Goal: Transaction & Acquisition: Purchase product/service

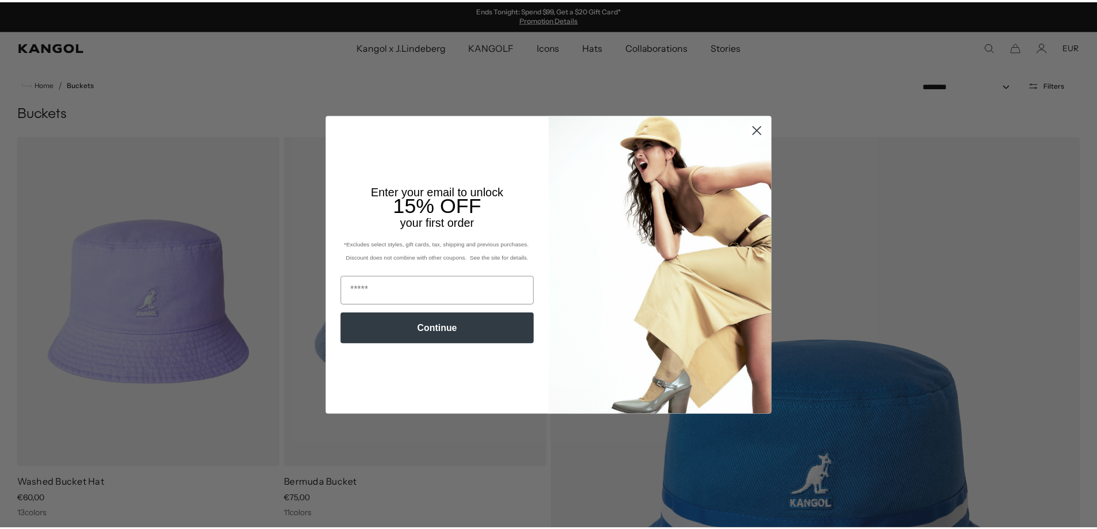
scroll to position [0, 237]
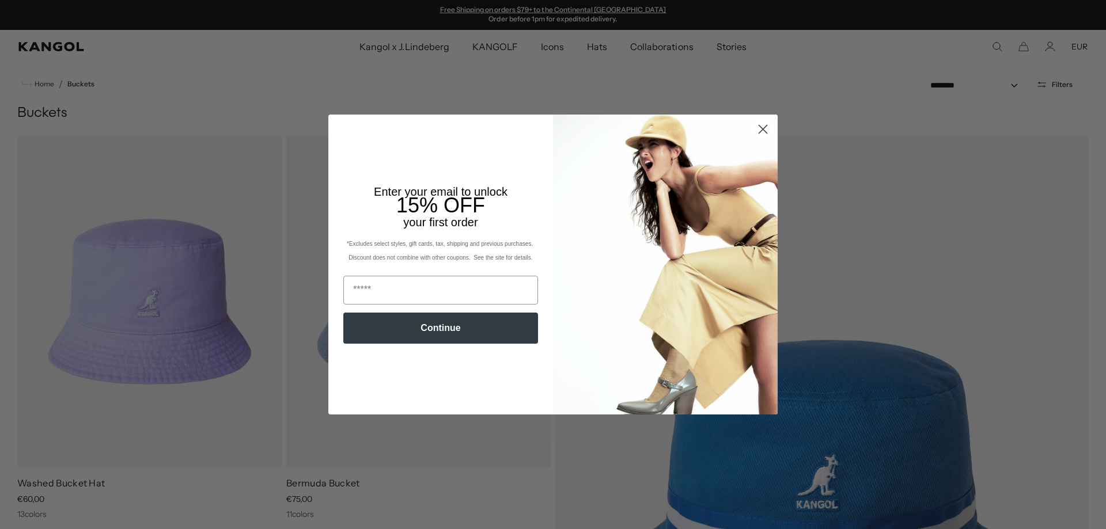
click at [395, 330] on button "Continue" at bounding box center [440, 328] width 195 height 31
click at [754, 128] on circle "Close dialog" at bounding box center [762, 129] width 19 height 19
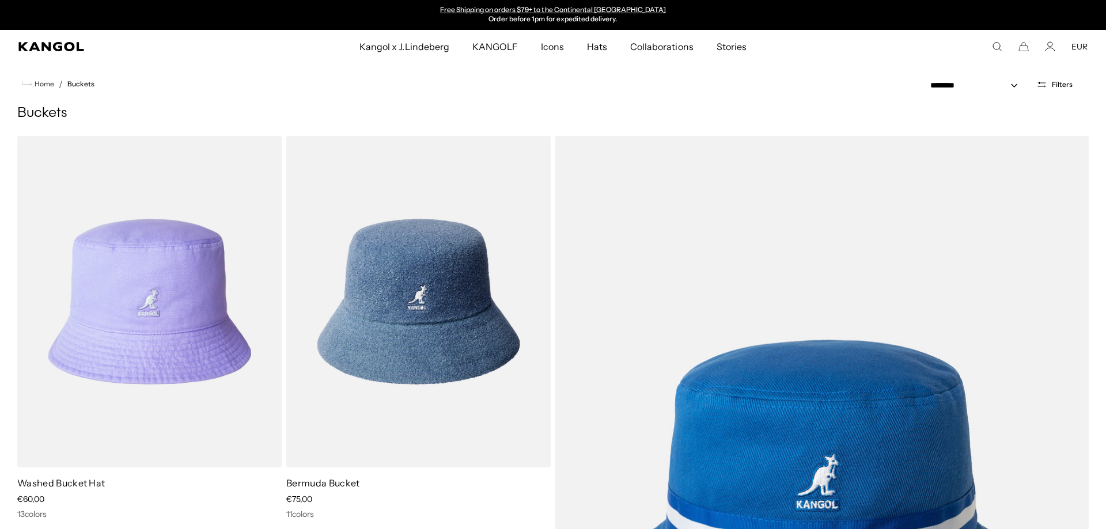
click at [756, 128] on div "Close dialog Enter your email to unlock 15% OFF your first order *Excludes sele…" at bounding box center [553, 264] width 472 height 299
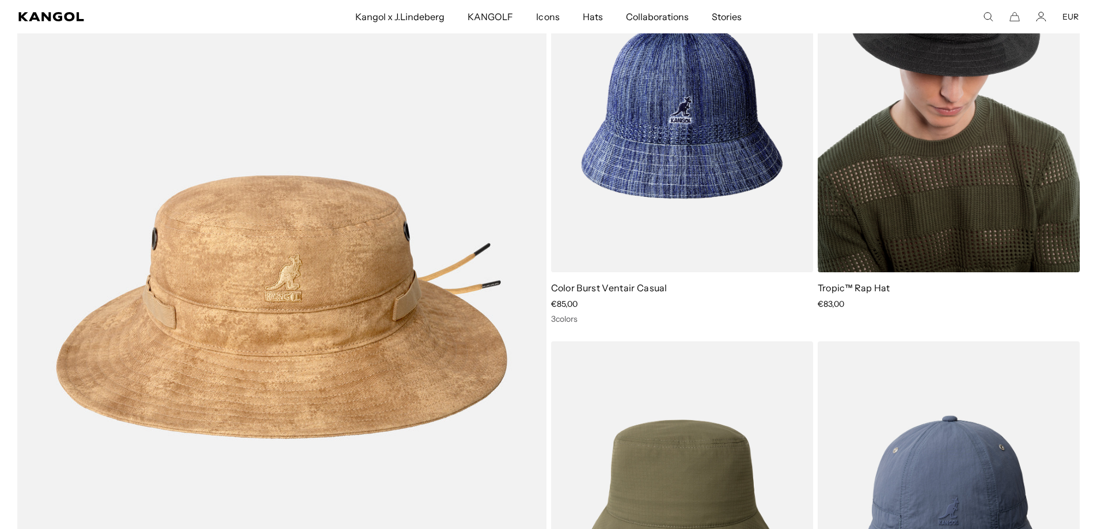
scroll to position [0, 0]
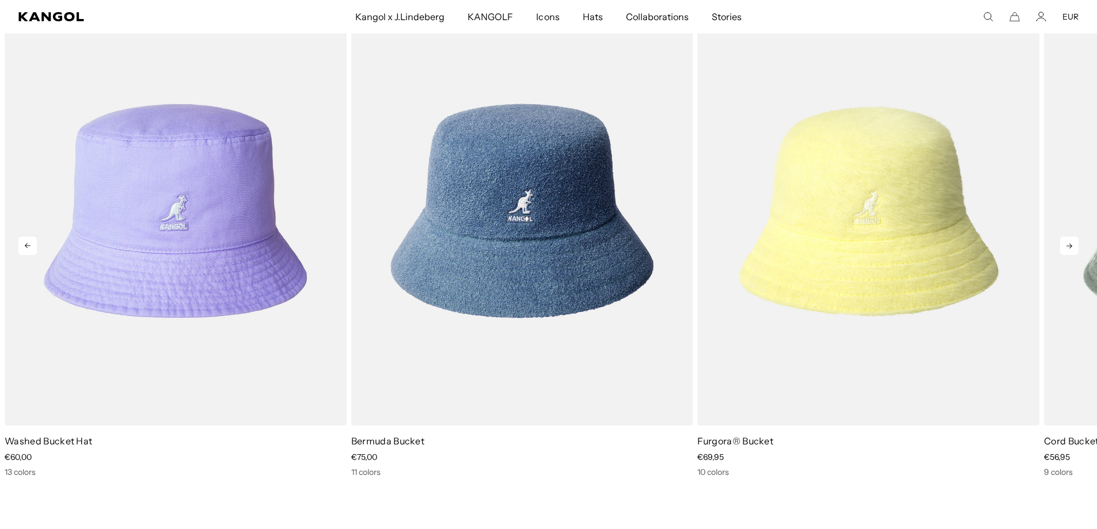
click at [1069, 244] on icon at bounding box center [1070, 246] width 6 height 5
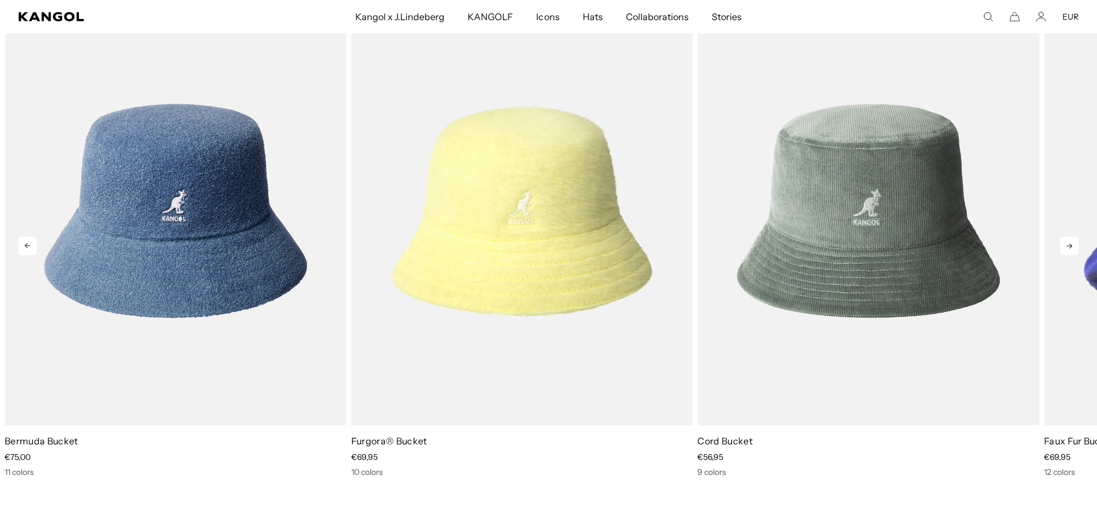
click at [1069, 244] on icon at bounding box center [1070, 246] width 6 height 5
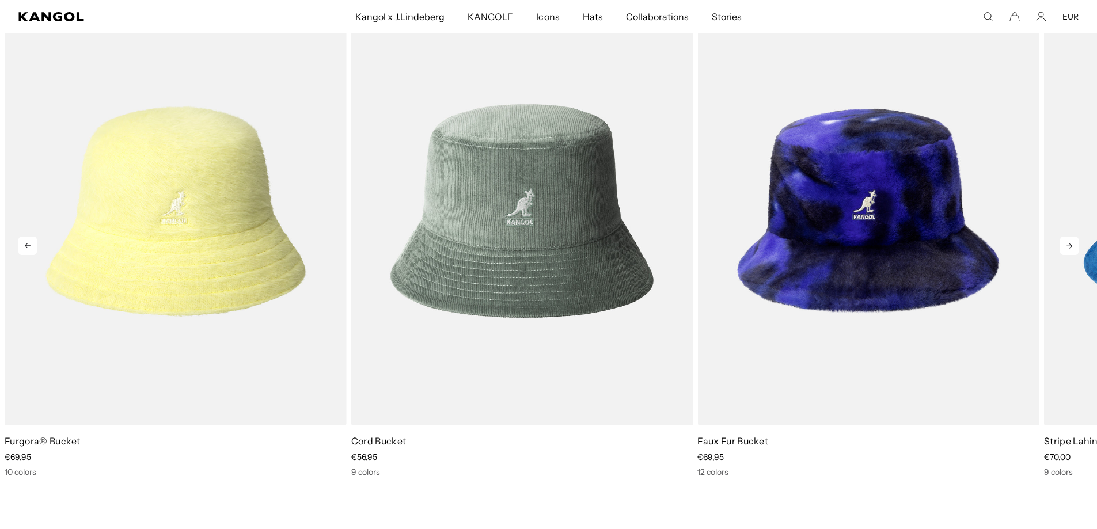
click at [1069, 244] on icon at bounding box center [1070, 246] width 6 height 5
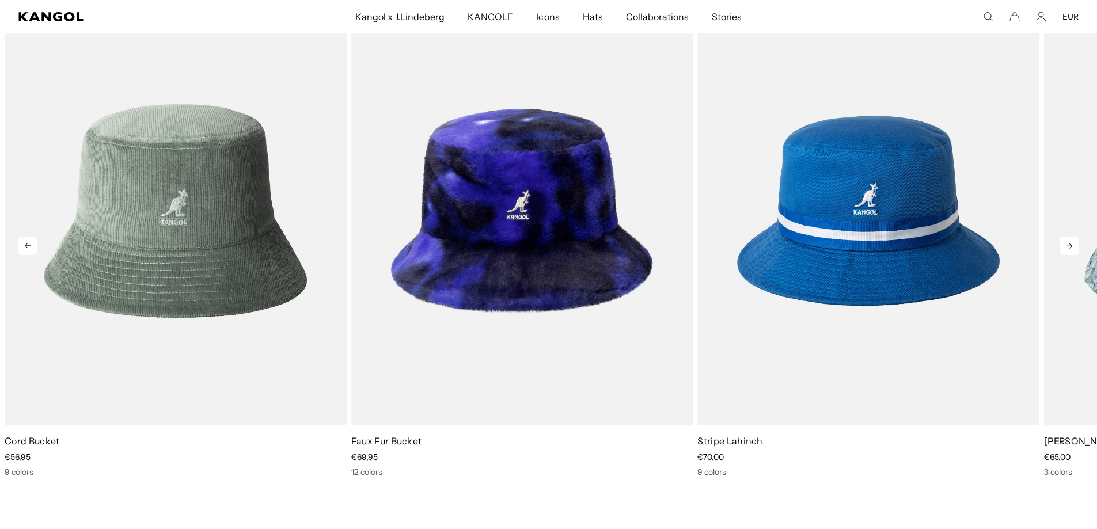
click at [1069, 244] on icon at bounding box center [1070, 246] width 6 height 5
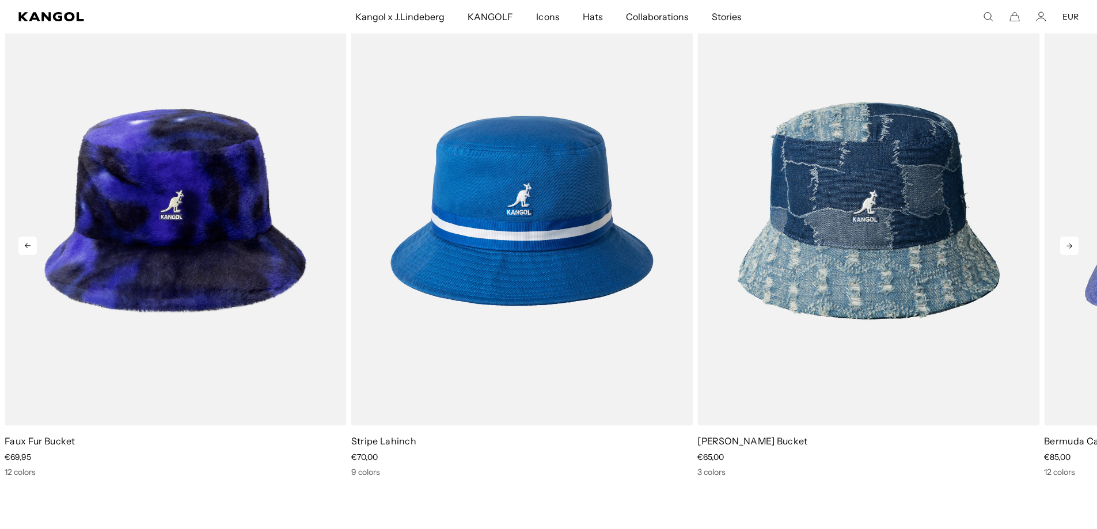
click at [1069, 244] on icon at bounding box center [1070, 246] width 6 height 5
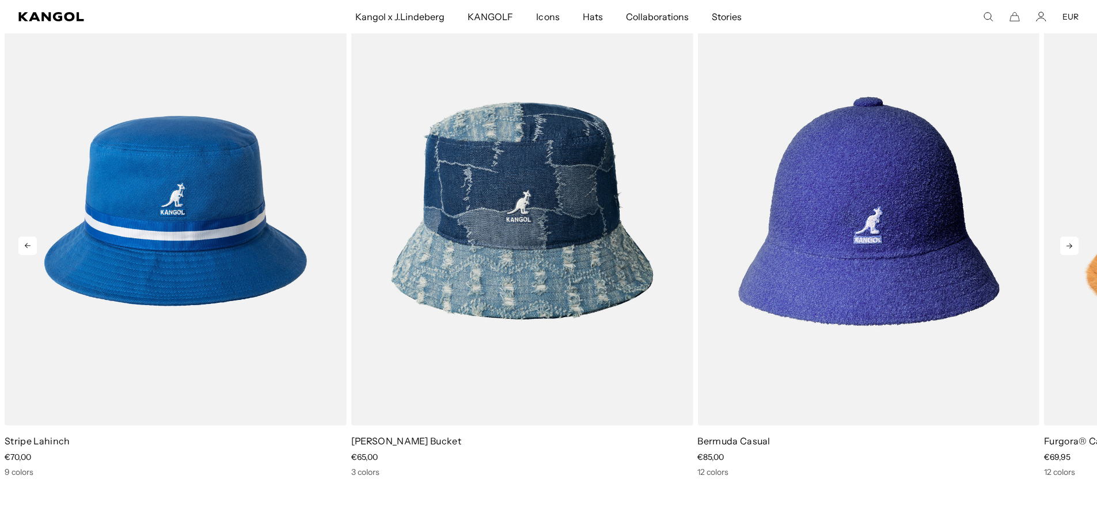
click at [1069, 244] on icon at bounding box center [1070, 246] width 6 height 5
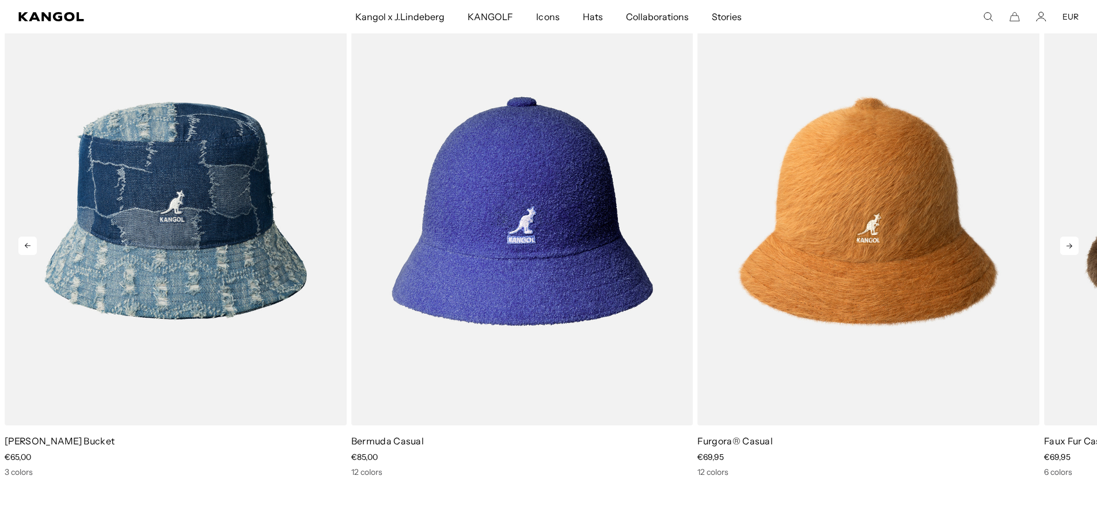
click at [1069, 244] on icon at bounding box center [1070, 246] width 6 height 5
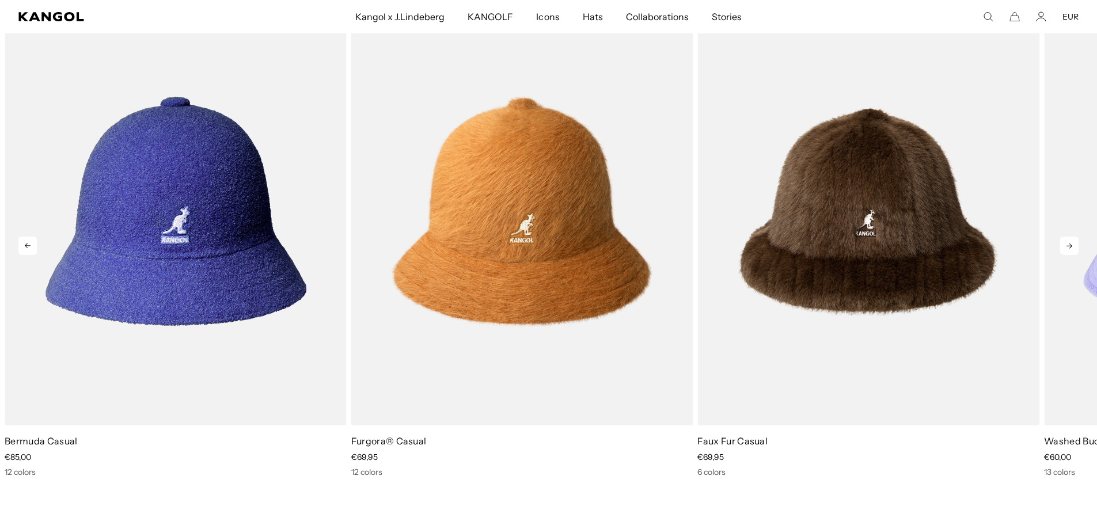
click at [1069, 244] on icon at bounding box center [1070, 246] width 6 height 5
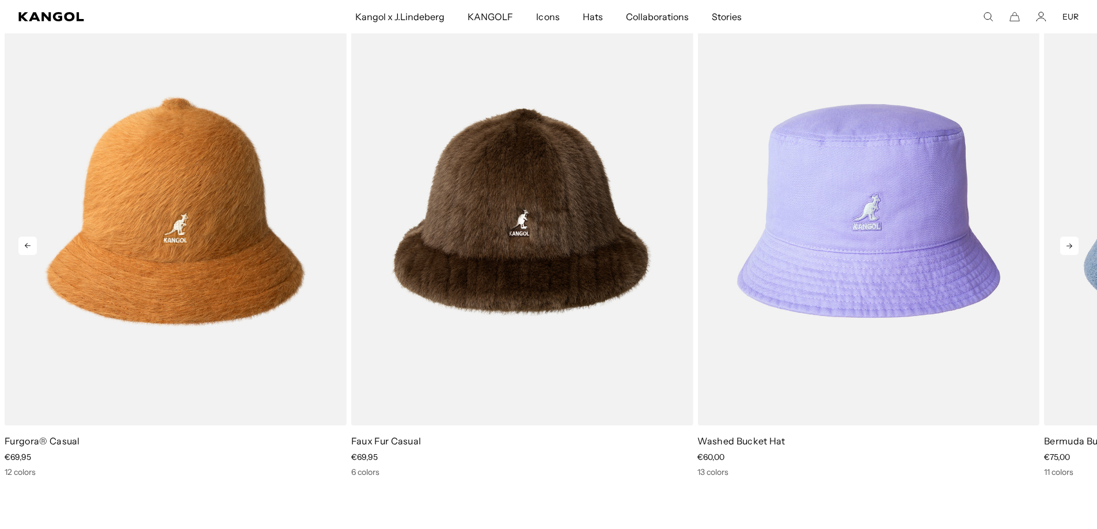
click at [1069, 244] on icon at bounding box center [1070, 246] width 6 height 5
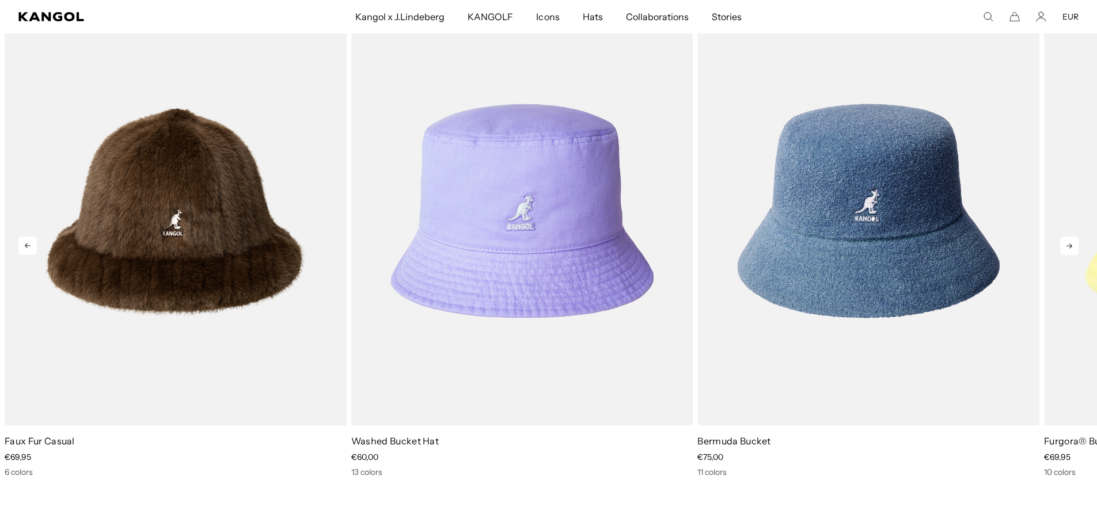
click at [1069, 244] on icon at bounding box center [1070, 246] width 6 height 5
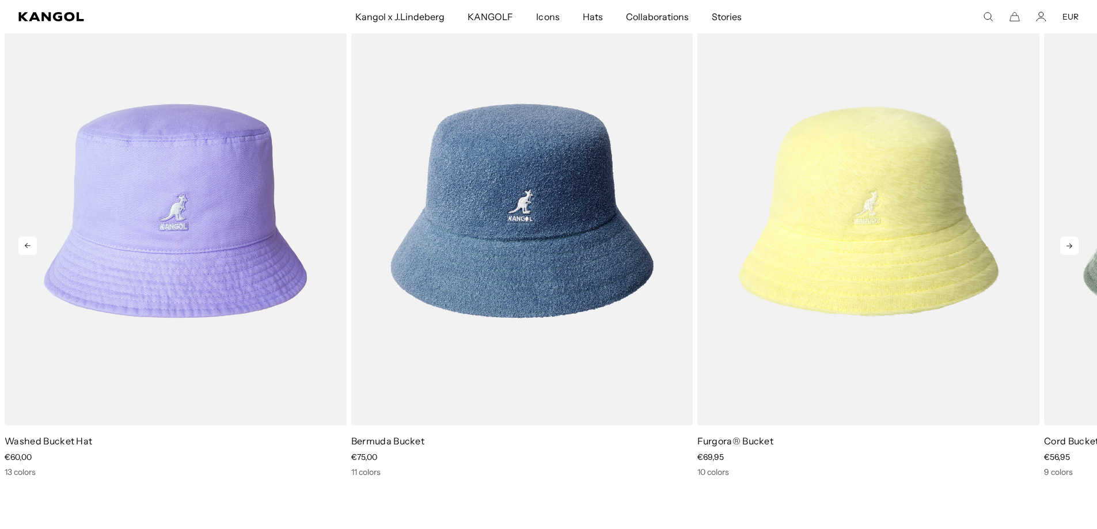
click at [1069, 244] on icon at bounding box center [1070, 246] width 6 height 5
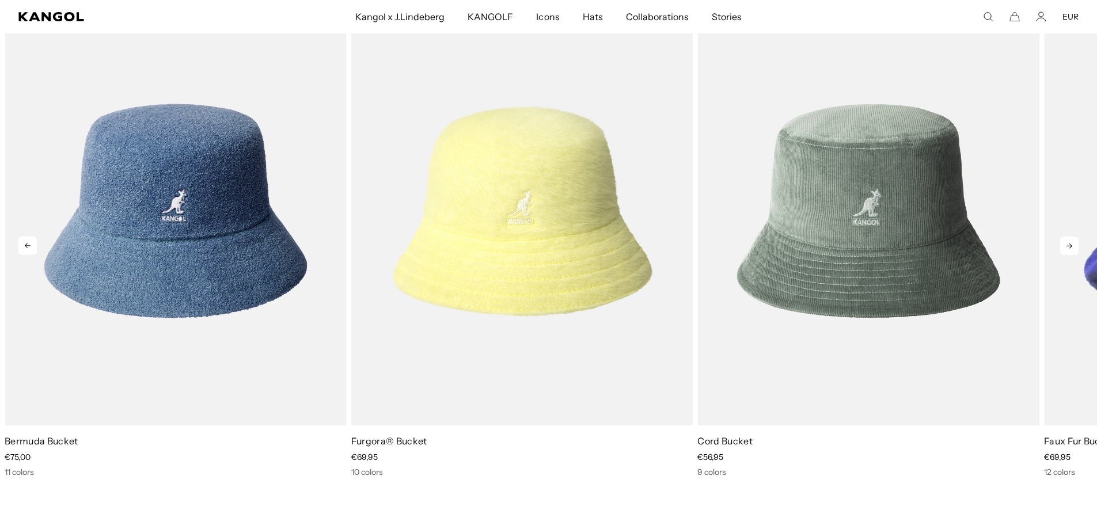
click at [1069, 244] on icon at bounding box center [1070, 246] width 6 height 5
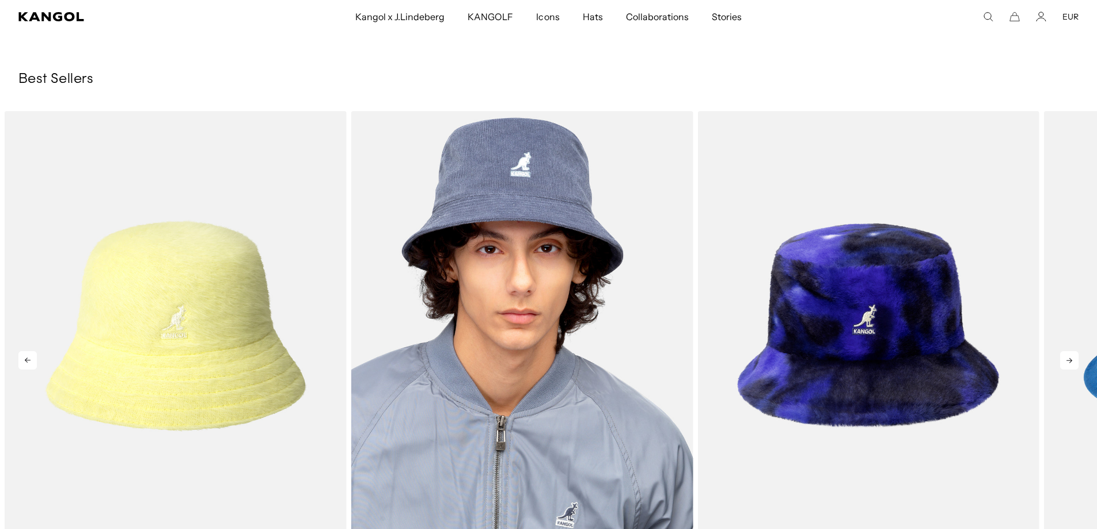
scroll to position [7429, 0]
click at [562, 223] on img "4 of 10" at bounding box center [522, 326] width 342 height 429
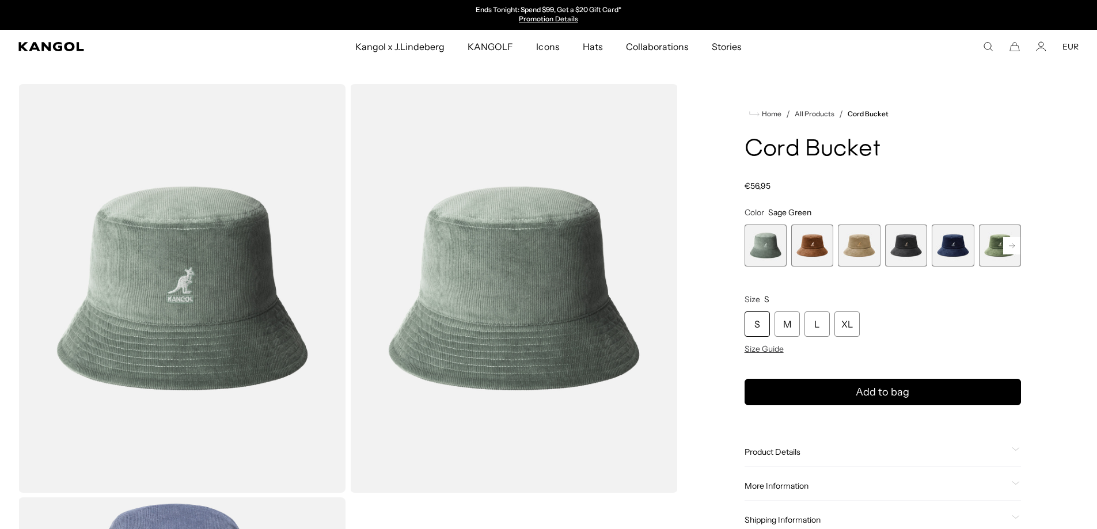
click at [917, 253] on span "4 of 9" at bounding box center [906, 246] width 42 height 42
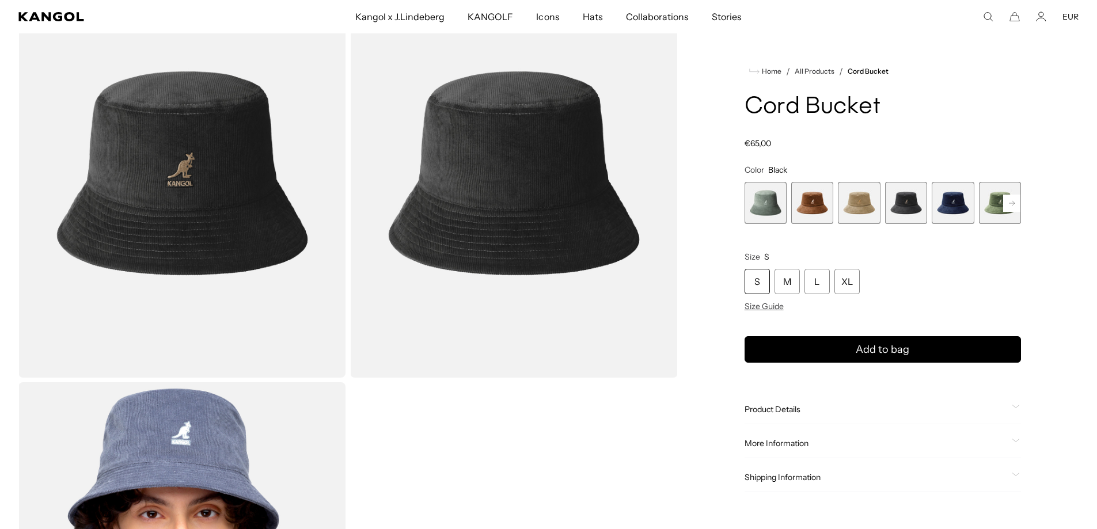
click at [865, 200] on span "3 of 9" at bounding box center [859, 203] width 42 height 42
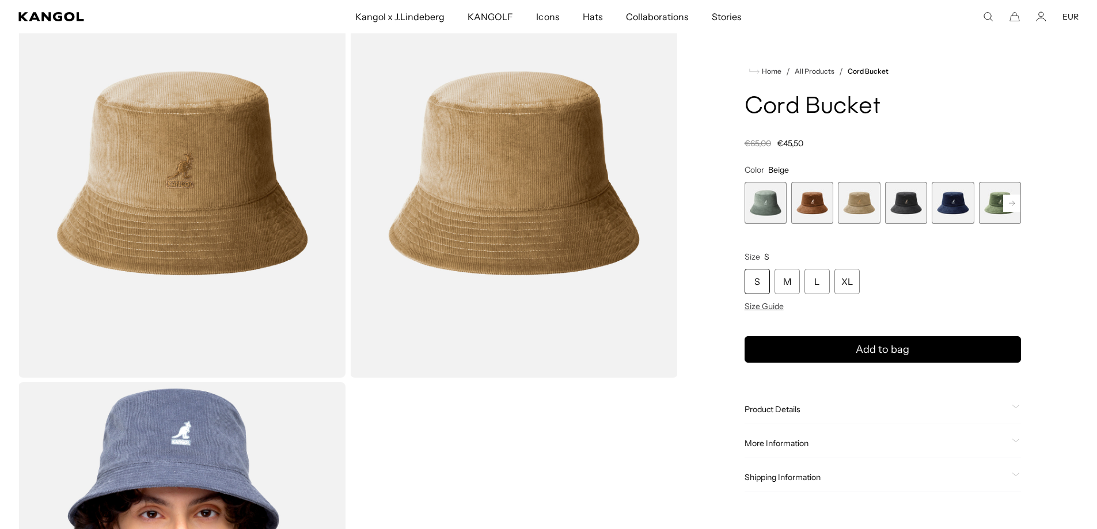
click at [1012, 204] on rect at bounding box center [1011, 203] width 17 height 17
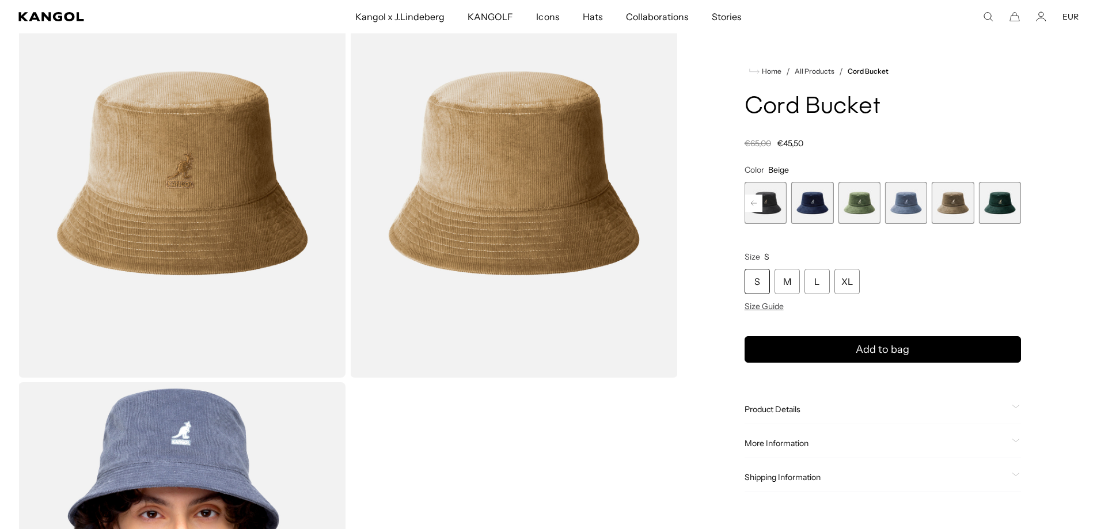
click at [952, 210] on span "8 of 9" at bounding box center [953, 203] width 42 height 42
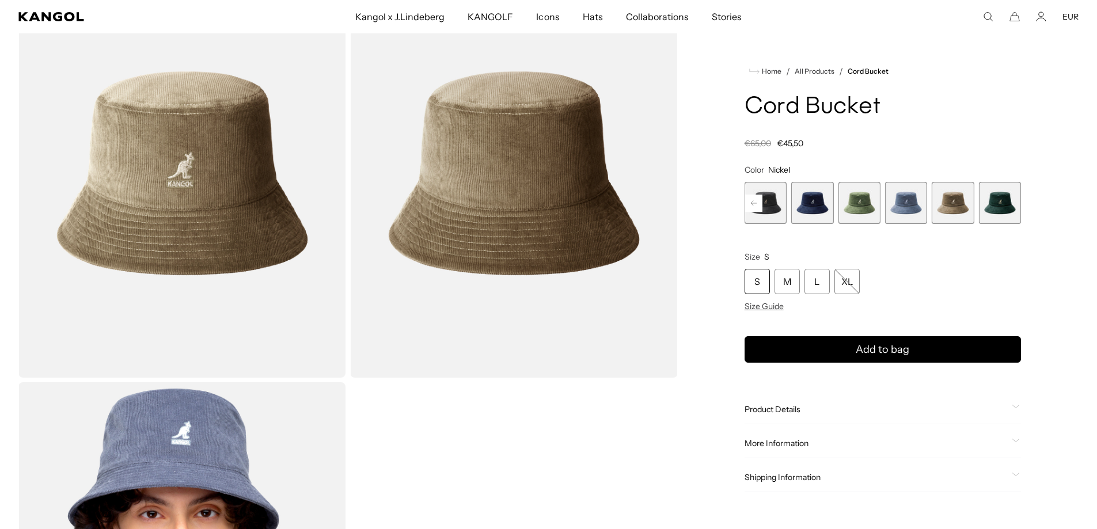
click at [799, 214] on span "5 of 9" at bounding box center [812, 203] width 42 height 42
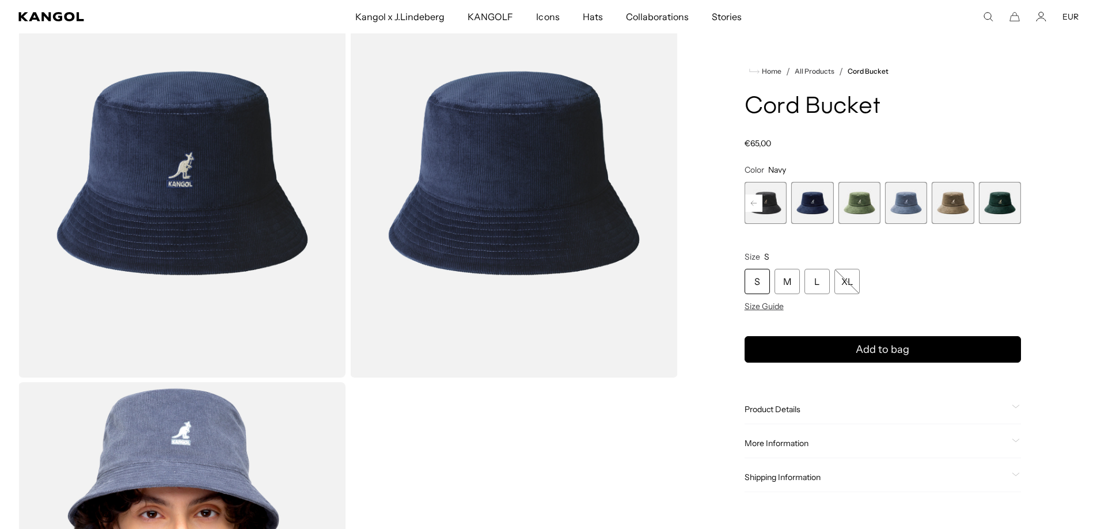
scroll to position [0, 237]
click at [843, 201] on span "6 of 9" at bounding box center [859, 203] width 42 height 42
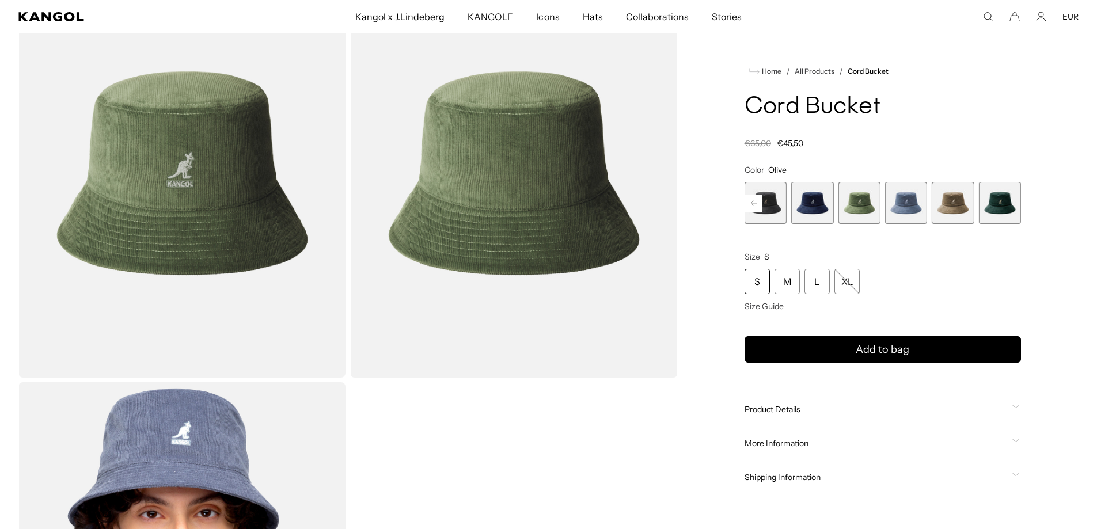
click at [952, 204] on span "8 of 9" at bounding box center [953, 203] width 42 height 42
click at [954, 213] on span "8 of 9" at bounding box center [953, 203] width 42 height 42
click at [961, 203] on span "8 of 9" at bounding box center [954, 203] width 42 height 42
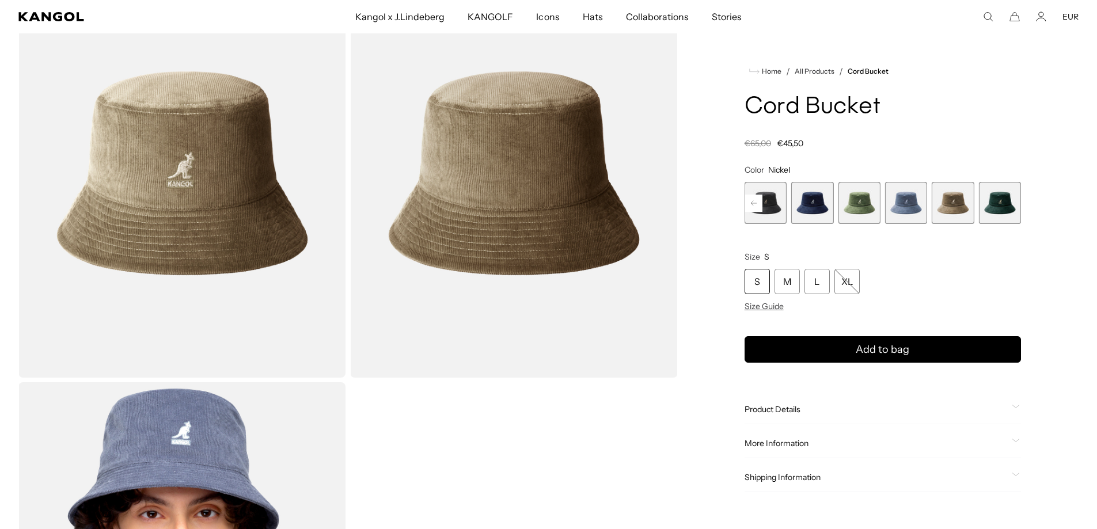
scroll to position [0, 237]
click at [769, 312] on span "Size Guide" at bounding box center [764, 306] width 39 height 10
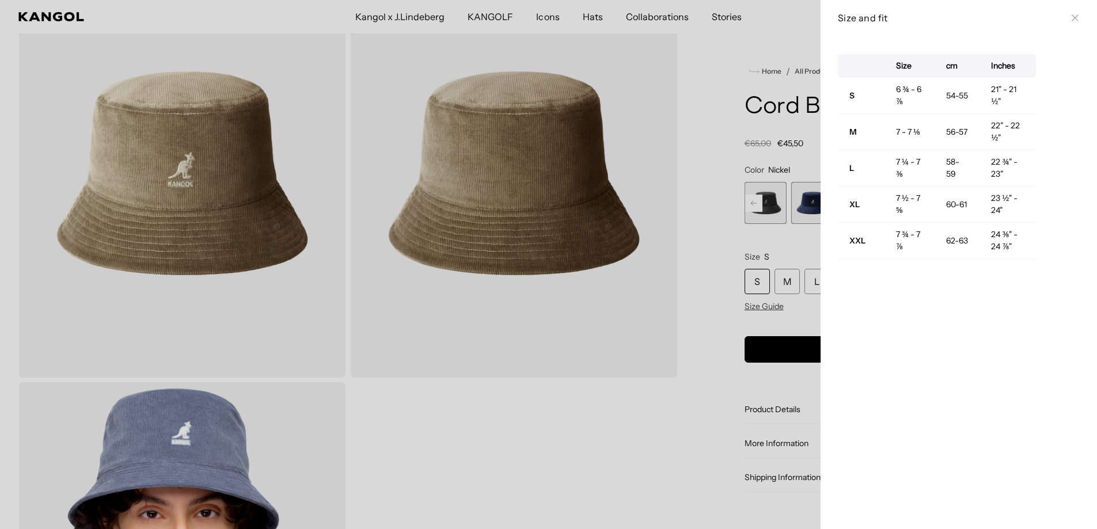
click at [770, 301] on div at bounding box center [548, 264] width 1097 height 529
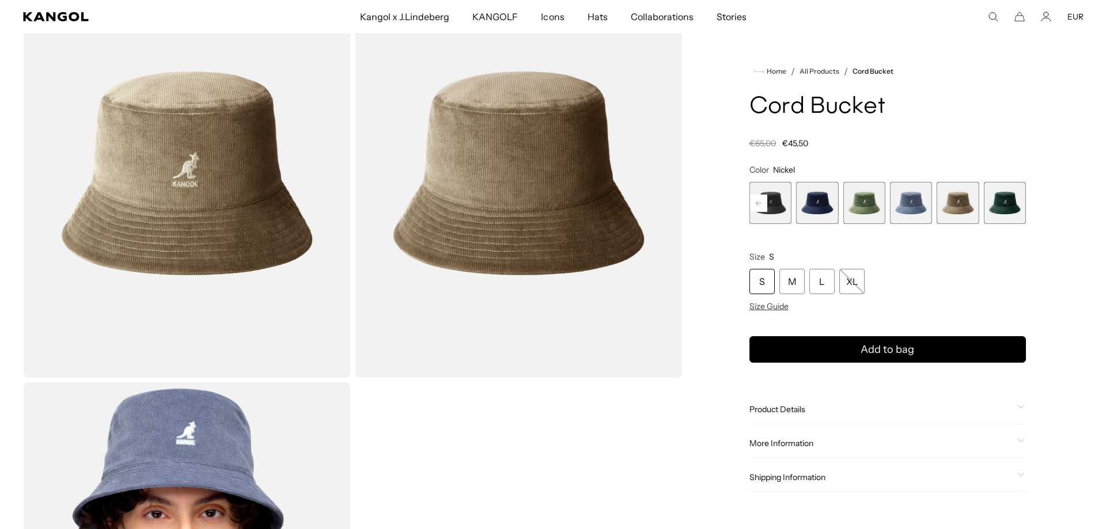
scroll to position [0, 0]
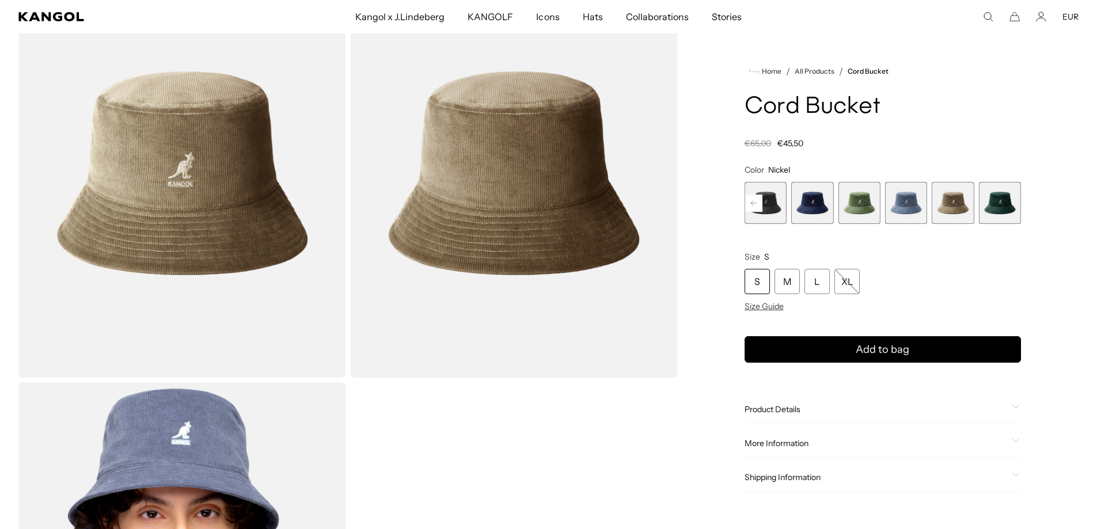
click at [770, 301] on span "Size Guide" at bounding box center [764, 306] width 39 height 10
click at [774, 304] on span "Size Guide" at bounding box center [764, 306] width 39 height 10
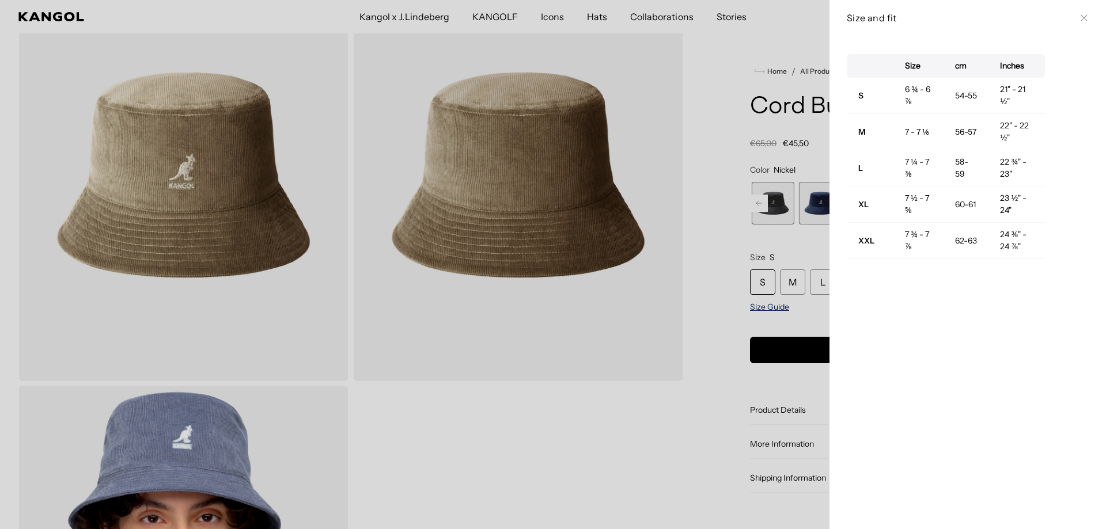
scroll to position [0, 237]
click at [286, 59] on div at bounding box center [553, 264] width 1106 height 529
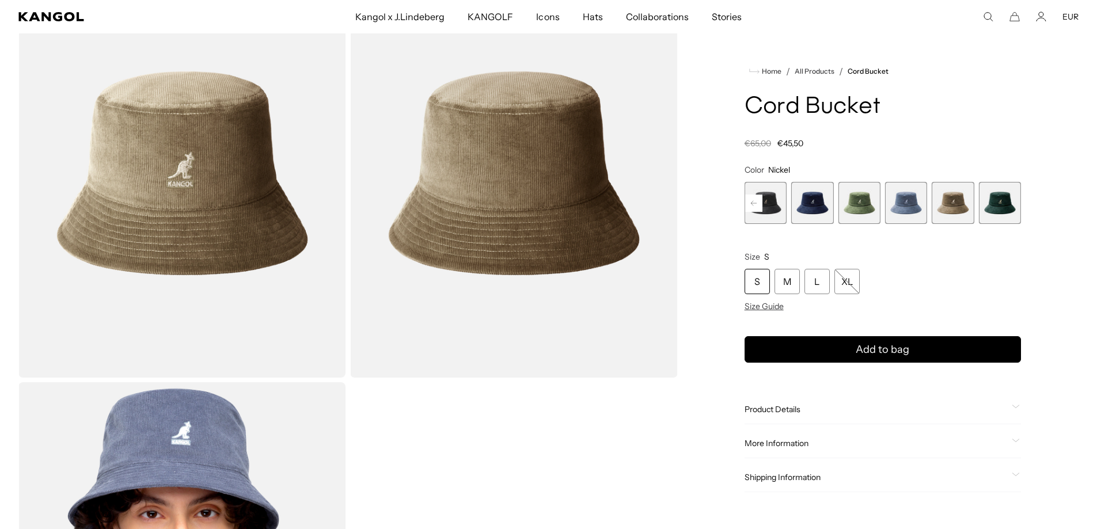
scroll to position [0, 0]
click at [761, 204] on rect at bounding box center [753, 203] width 17 height 17
click at [772, 204] on span "3 of 9" at bounding box center [766, 203] width 42 height 42
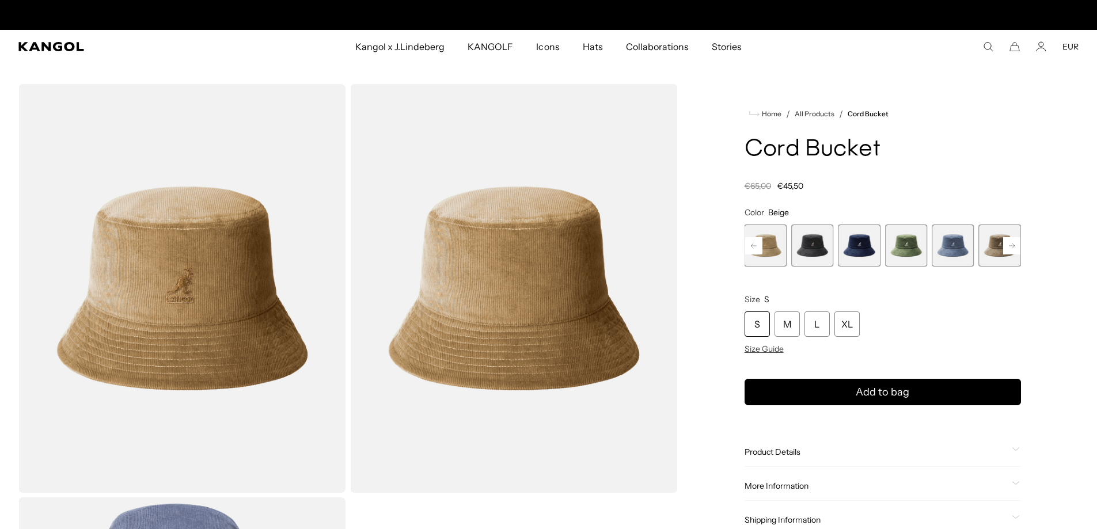
scroll to position [0, 237]
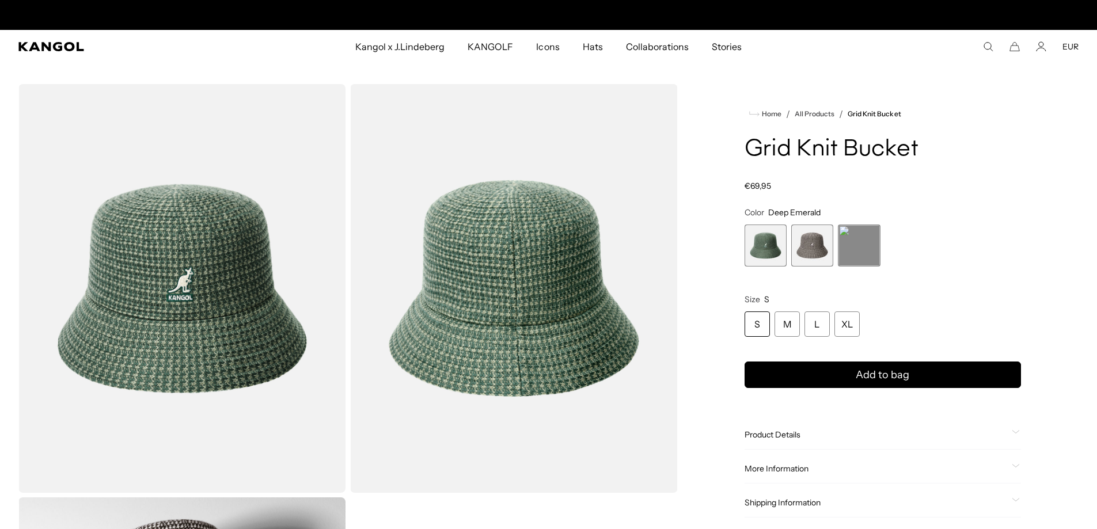
scroll to position [0, 237]
click at [811, 246] on span "2 of 3" at bounding box center [812, 246] width 42 height 42
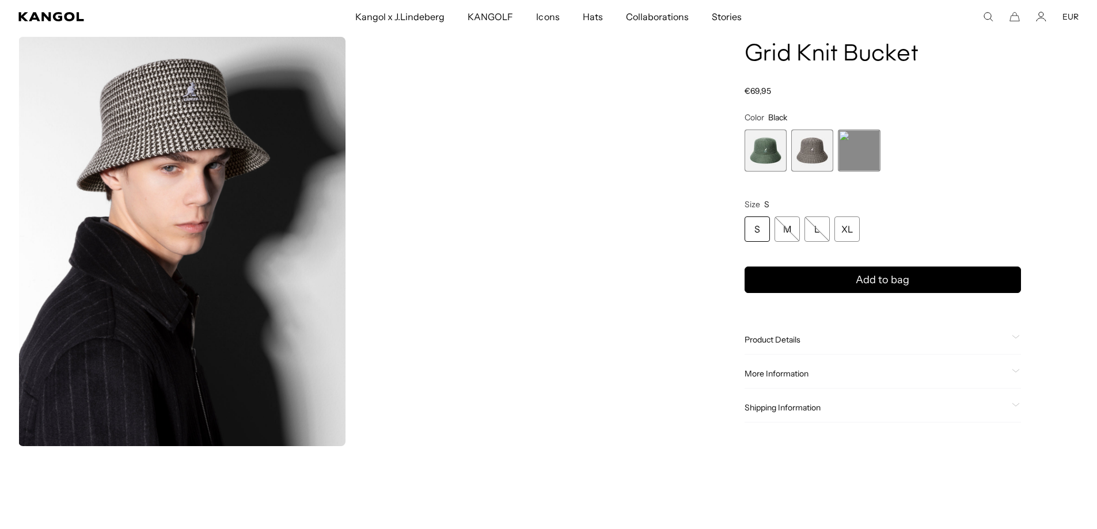
click at [825, 158] on span "2 of 3" at bounding box center [812, 151] width 42 height 42
click at [761, 151] on span "1 of 3" at bounding box center [766, 151] width 42 height 42
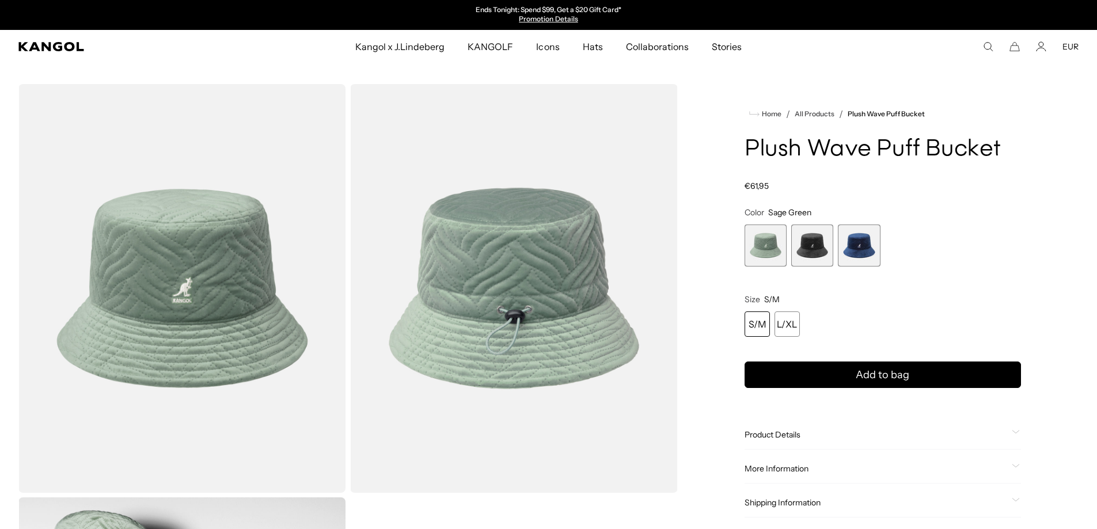
click at [823, 248] on span "2 of 3" at bounding box center [812, 246] width 42 height 42
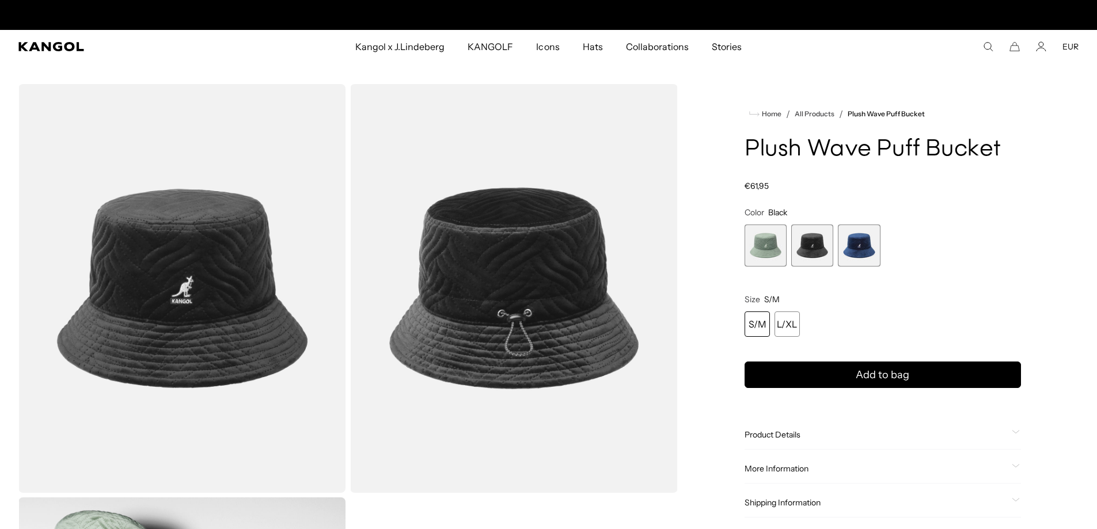
scroll to position [0, 237]
click at [857, 248] on span "3 of 3" at bounding box center [859, 246] width 42 height 42
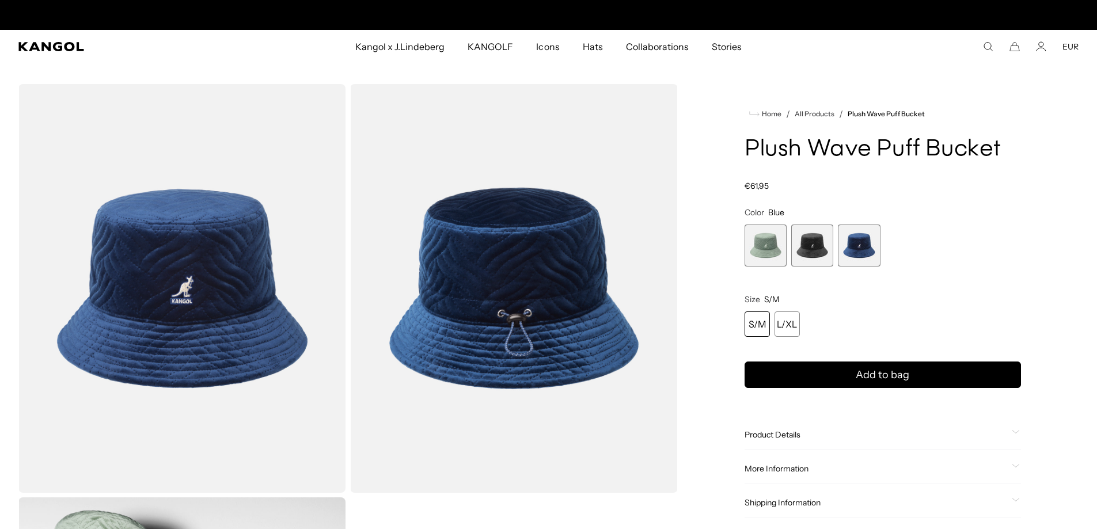
scroll to position [0, 237]
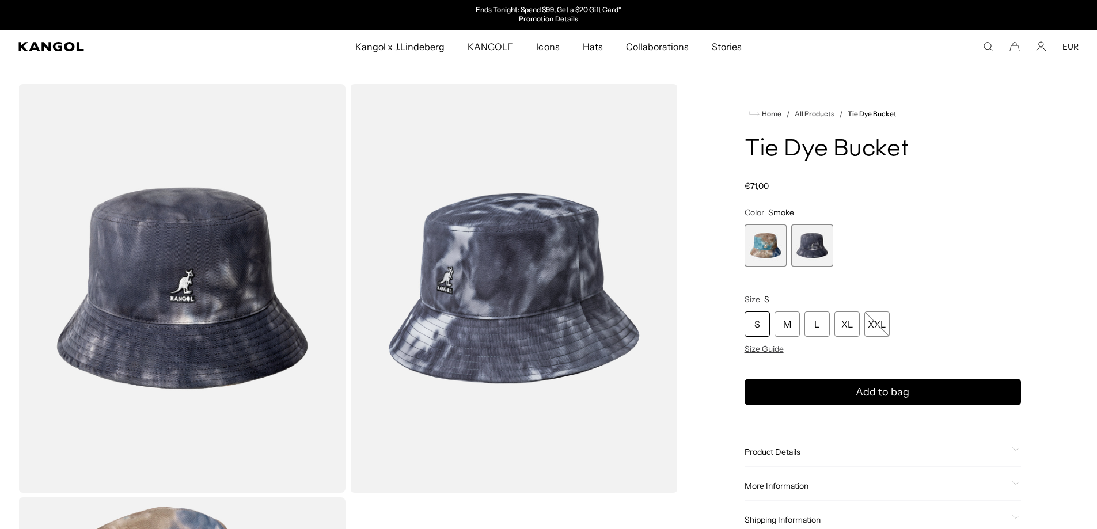
click at [234, 268] on img "Gallery Viewer" at bounding box center [181, 288] width 327 height 409
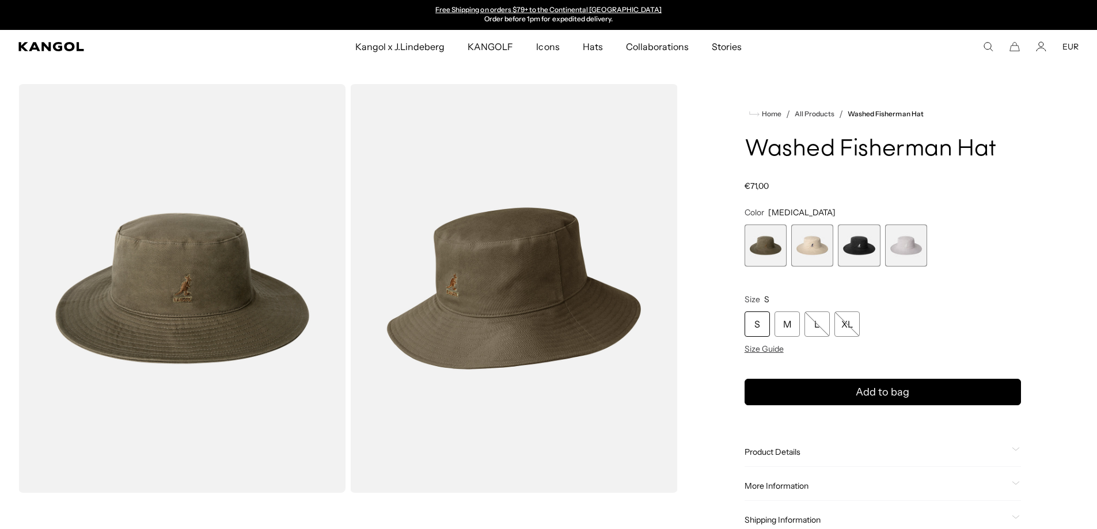
click at [869, 253] on span "3 of 4" at bounding box center [859, 246] width 42 height 42
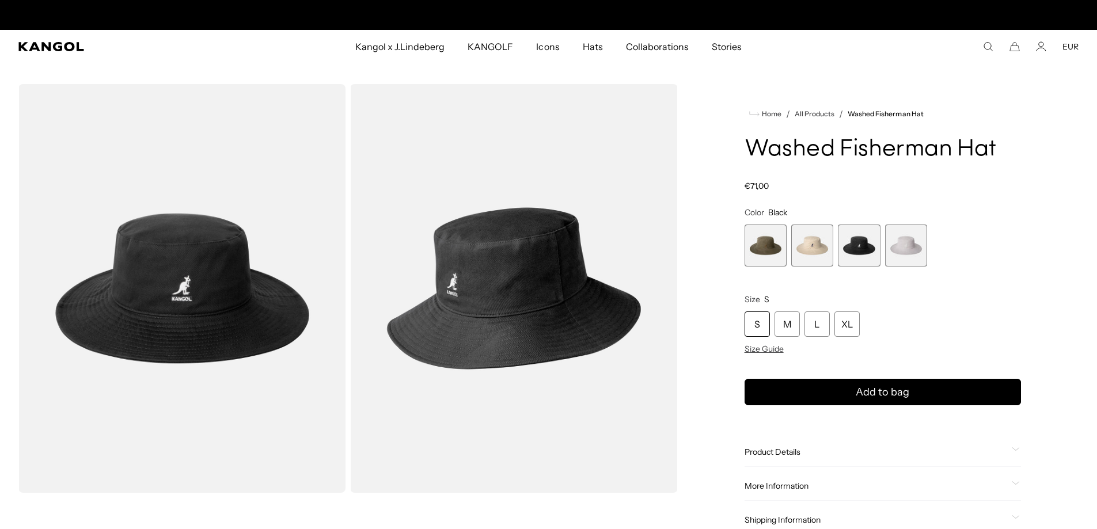
click at [823, 248] on span "2 of 4" at bounding box center [812, 246] width 42 height 42
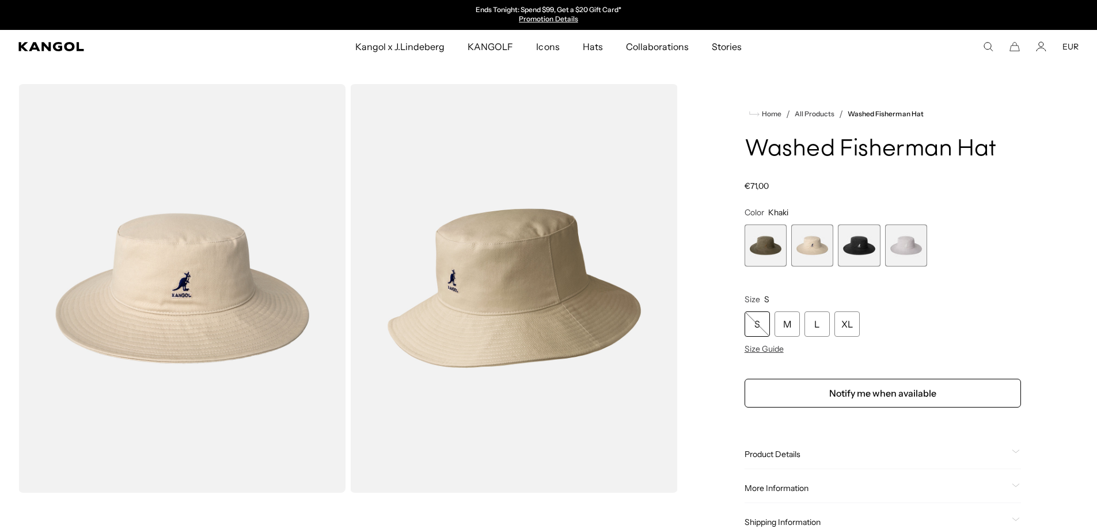
click at [929, 253] on div "[MEDICAL_DATA] Variant sold out or unavailable Khaki Variant sold out or unavai…" at bounding box center [883, 246] width 276 height 42
click at [925, 255] on span "4 of 4" at bounding box center [906, 246] width 42 height 42
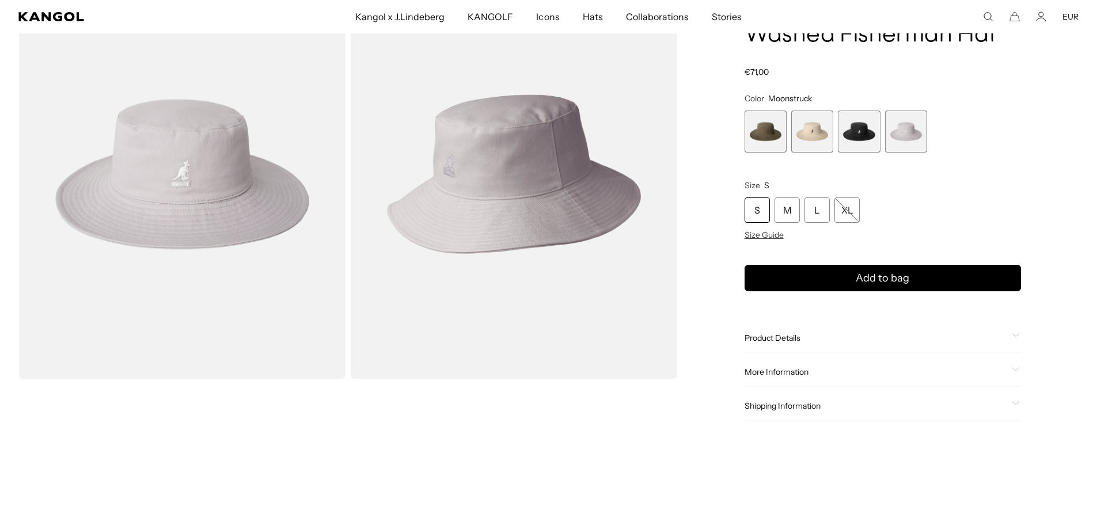
scroll to position [115, 0]
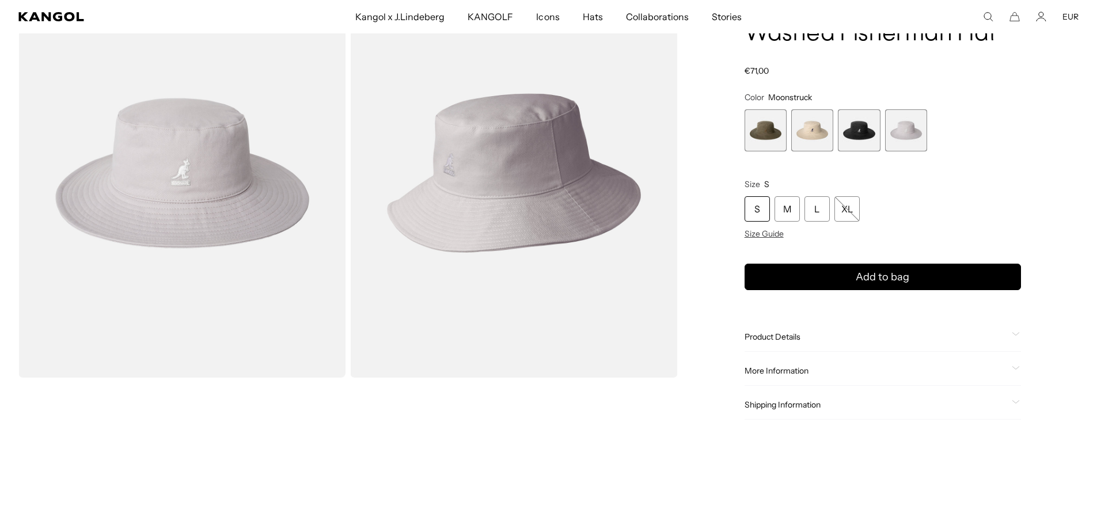
click at [771, 137] on span "1 of 4" at bounding box center [766, 130] width 42 height 42
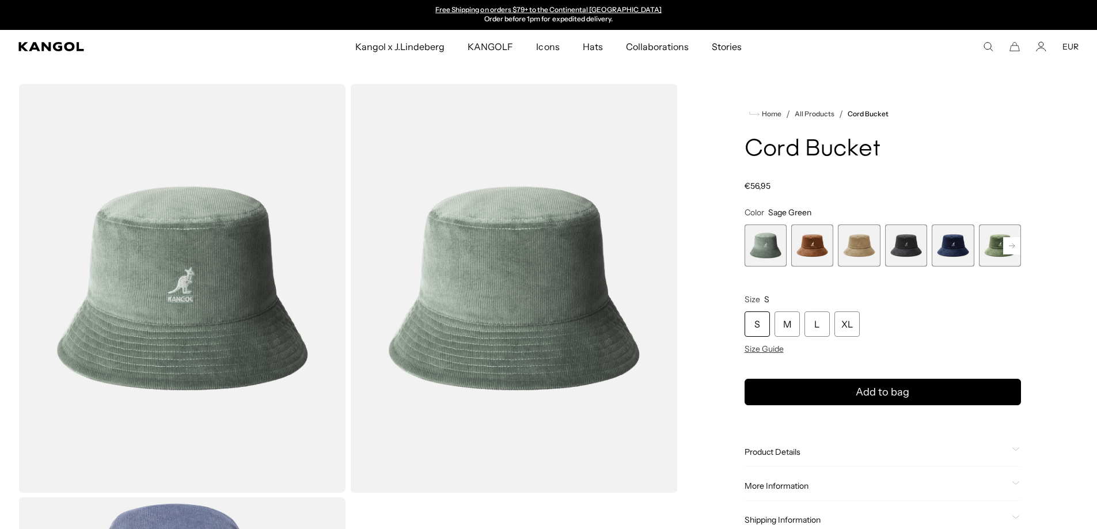
click at [825, 250] on span "2 of 9" at bounding box center [812, 246] width 42 height 42
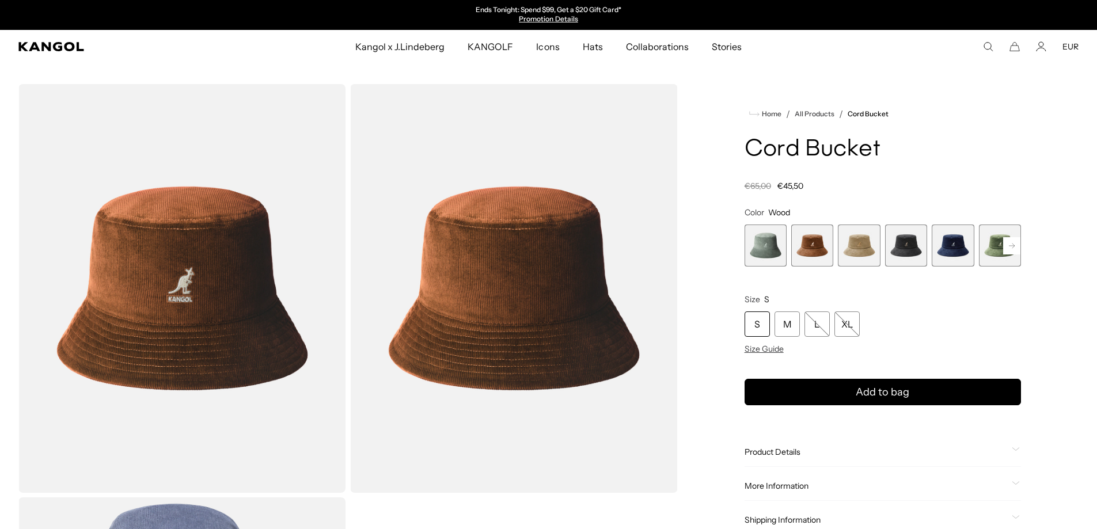
click at [766, 252] on span "1 of 9" at bounding box center [766, 246] width 42 height 42
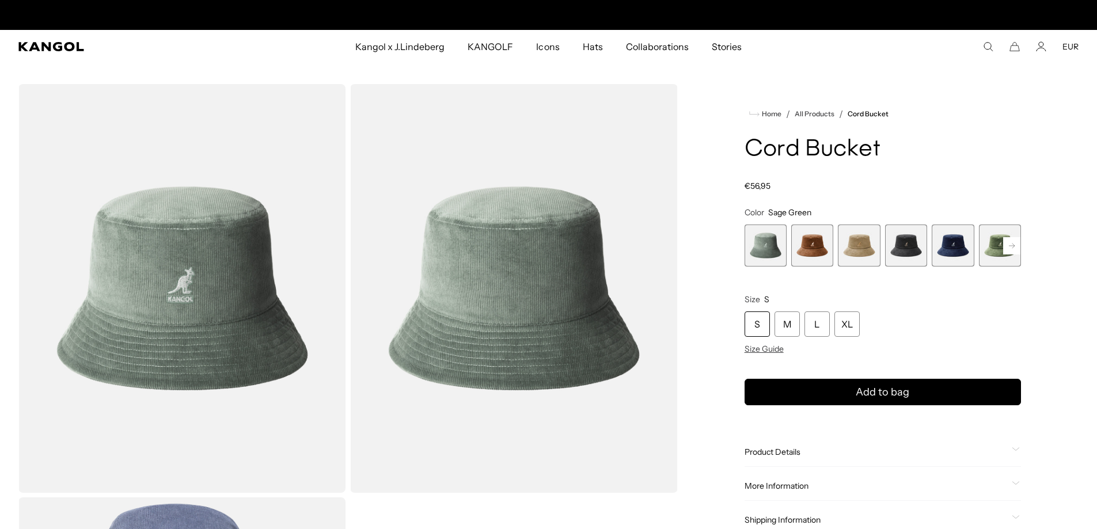
scroll to position [0, 237]
click at [866, 242] on span "3 of 9" at bounding box center [859, 246] width 42 height 42
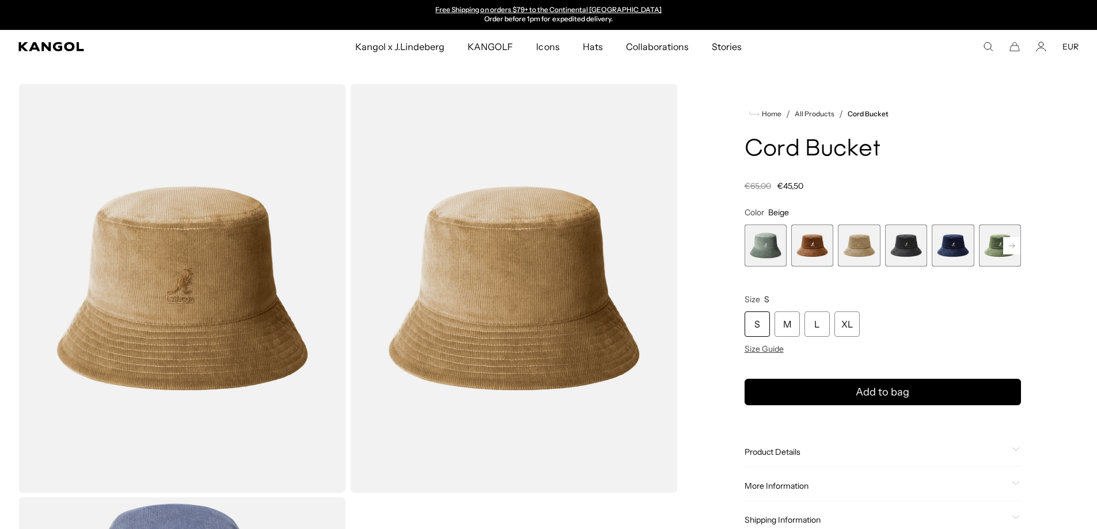
click at [1014, 248] on rect at bounding box center [1011, 245] width 17 height 17
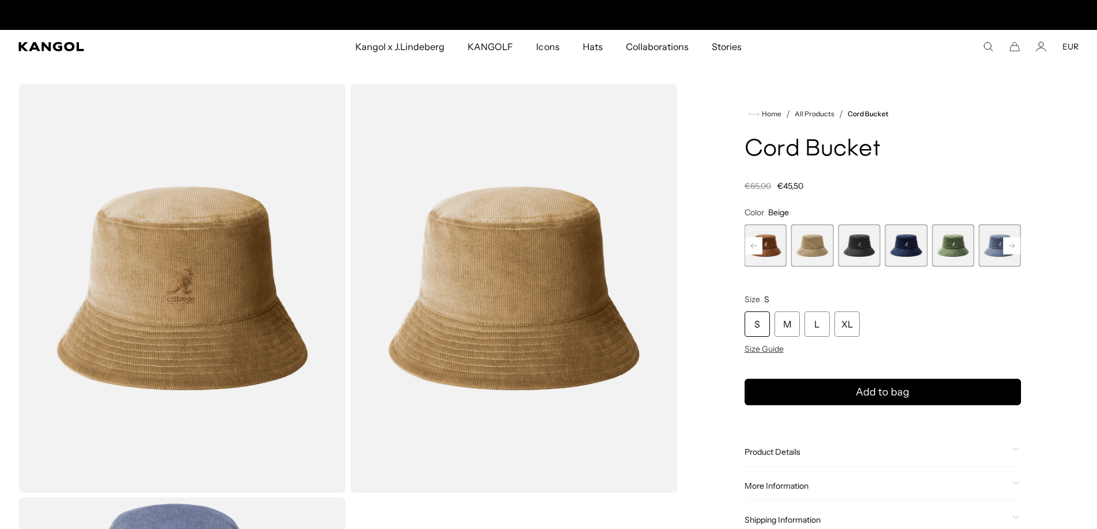
click at [1014, 248] on rect at bounding box center [1011, 245] width 17 height 17
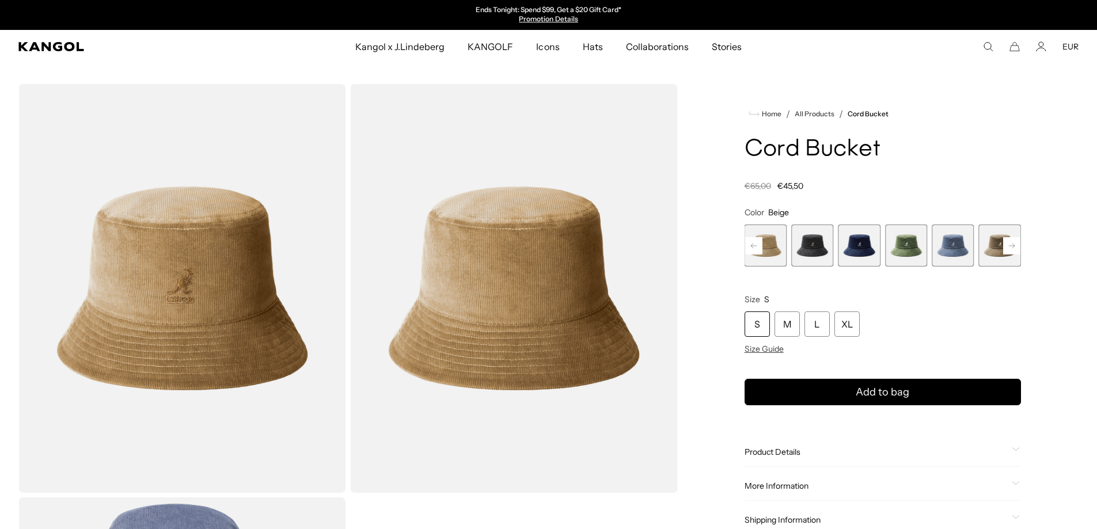
click at [1014, 248] on rect at bounding box center [1011, 245] width 17 height 17
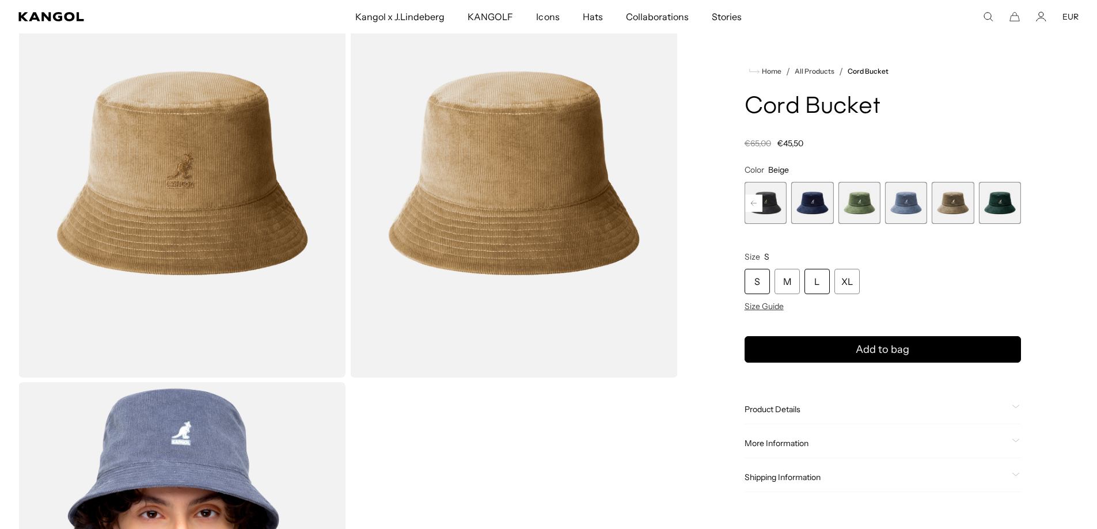
click at [823, 279] on div "L" at bounding box center [816, 281] width 25 height 25
click at [823, 282] on div "L" at bounding box center [816, 281] width 25 height 25
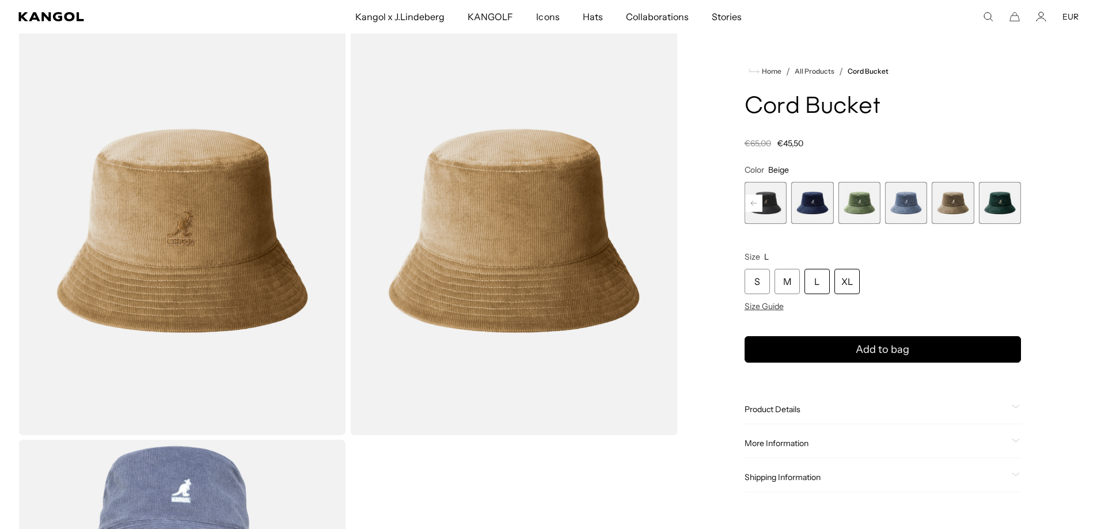
click at [840, 284] on div "XL" at bounding box center [846, 281] width 25 height 25
click at [823, 285] on div "L" at bounding box center [816, 281] width 25 height 25
click at [780, 304] on span "Size Guide" at bounding box center [764, 306] width 39 height 10
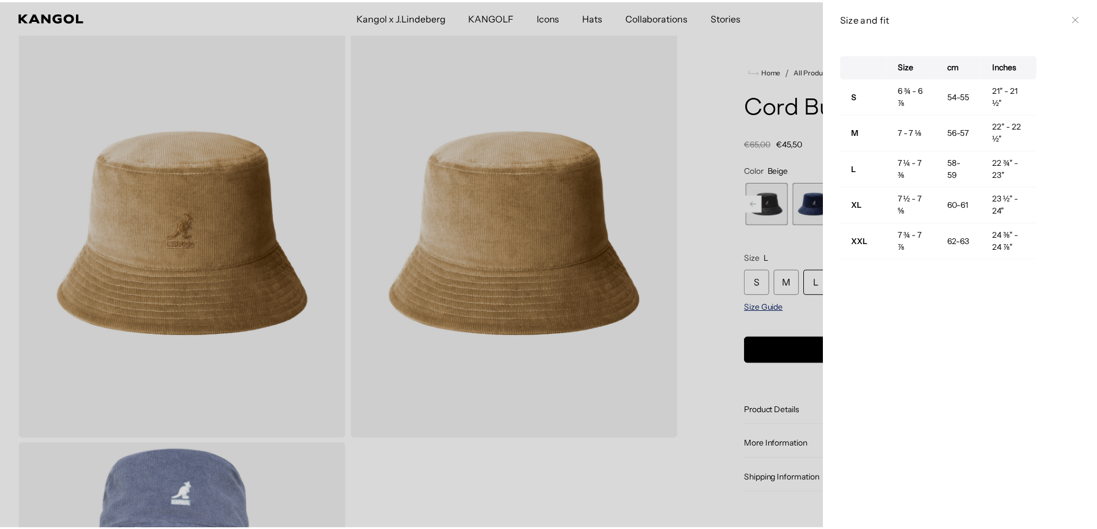
scroll to position [0, 237]
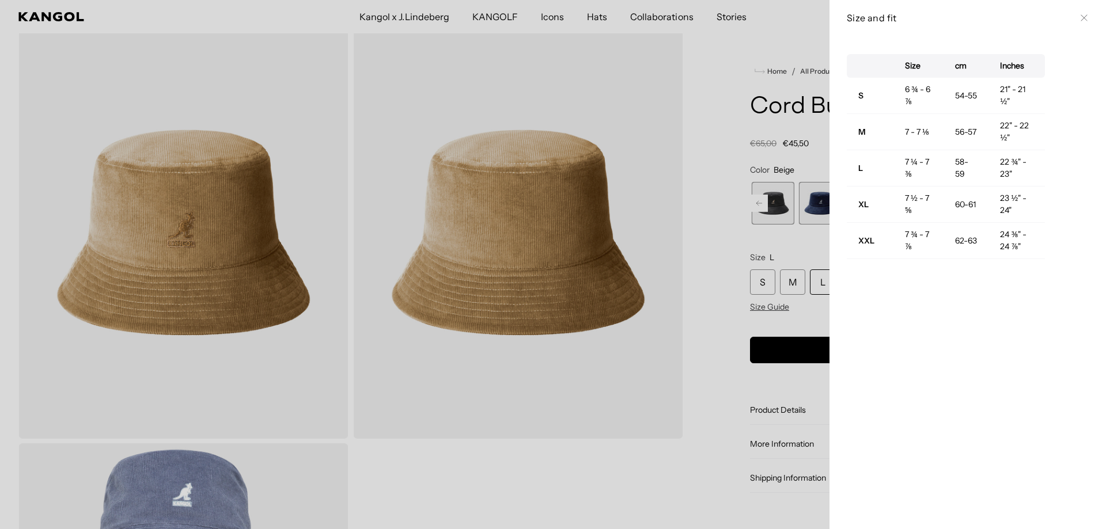
click at [727, 292] on div at bounding box center [553, 264] width 1106 height 529
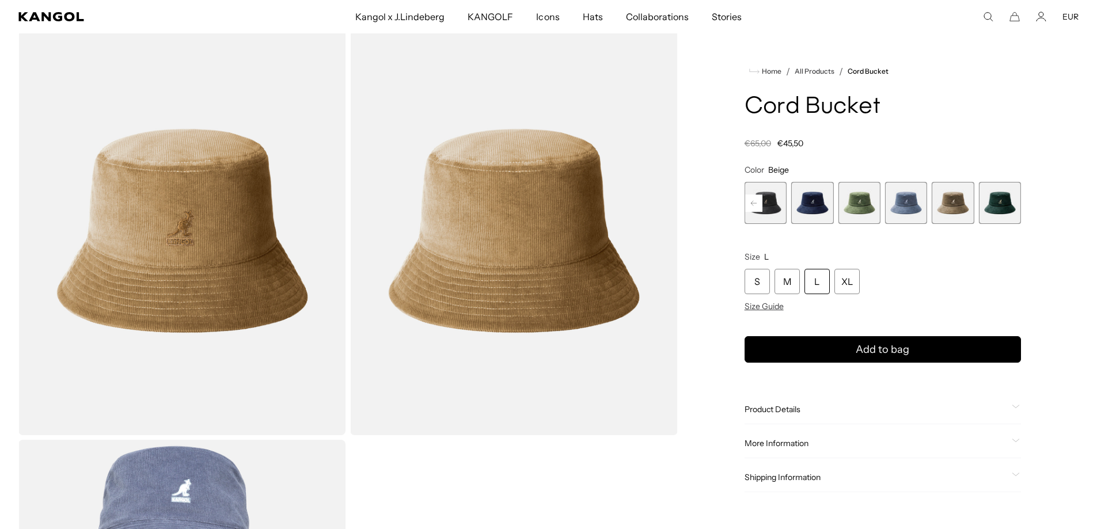
scroll to position [0, 0]
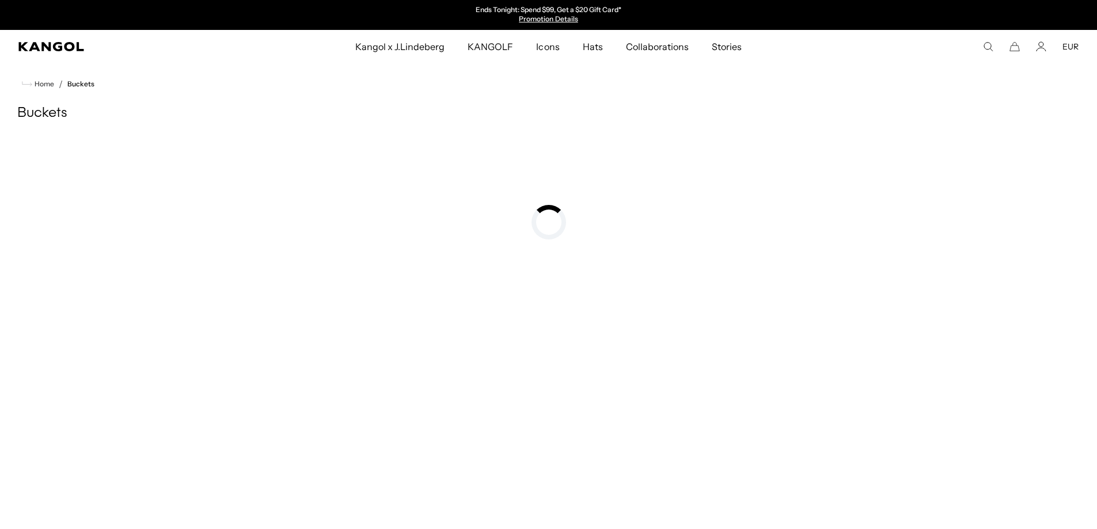
scroll to position [658, 0]
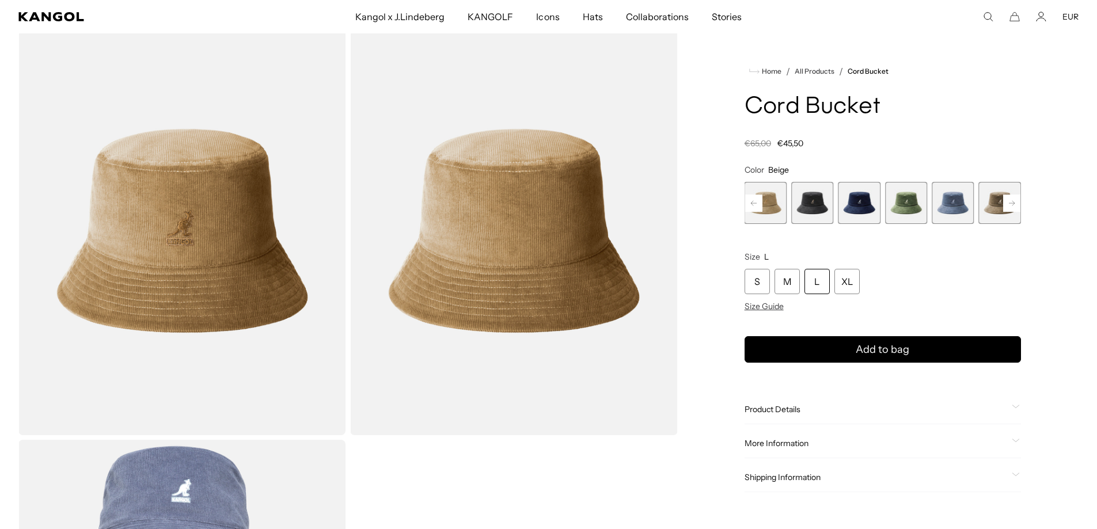
scroll to position [0, 237]
click at [824, 290] on div "L" at bounding box center [816, 281] width 25 height 25
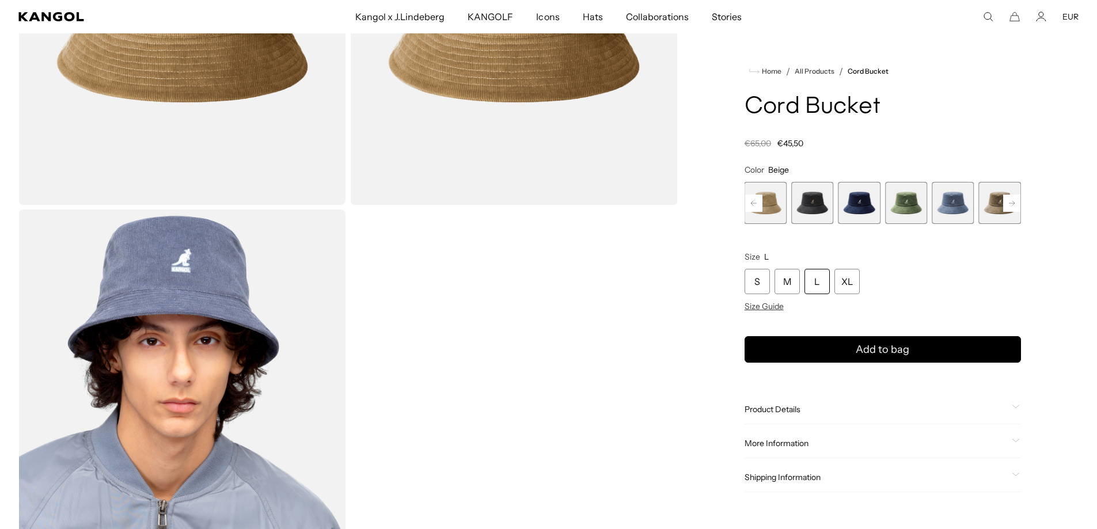
scroll to position [0, 0]
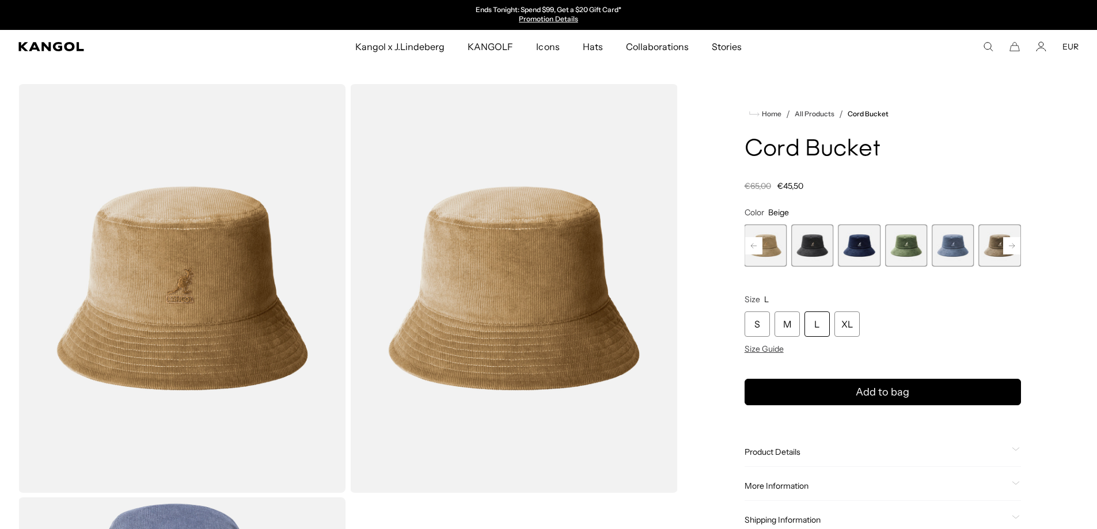
click at [1015, 249] on rect at bounding box center [1011, 245] width 17 height 17
click at [1015, 249] on span "9 of 9" at bounding box center [1000, 246] width 42 height 42
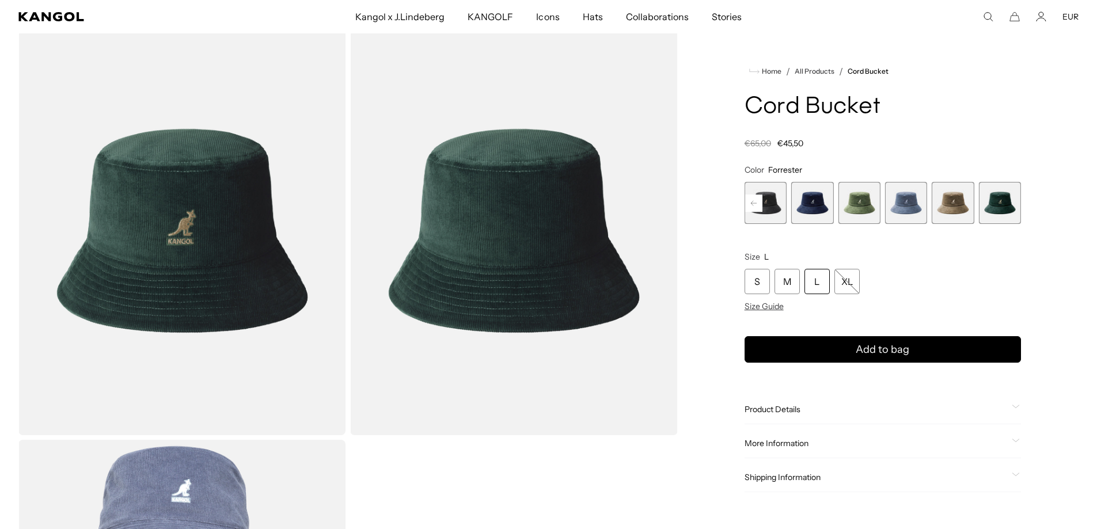
scroll to position [0, 237]
click at [952, 207] on span "8 of 9" at bounding box center [953, 203] width 42 height 42
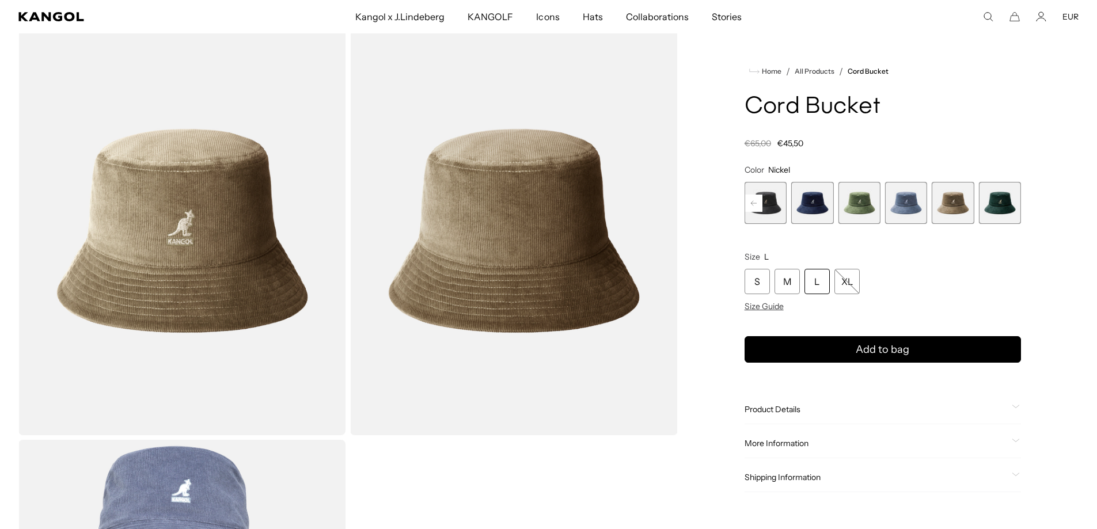
click at [761, 205] on rect at bounding box center [753, 203] width 17 height 17
click at [777, 201] on span "3 of 9" at bounding box center [766, 203] width 42 height 42
